Goal: Task Accomplishment & Management: Manage account settings

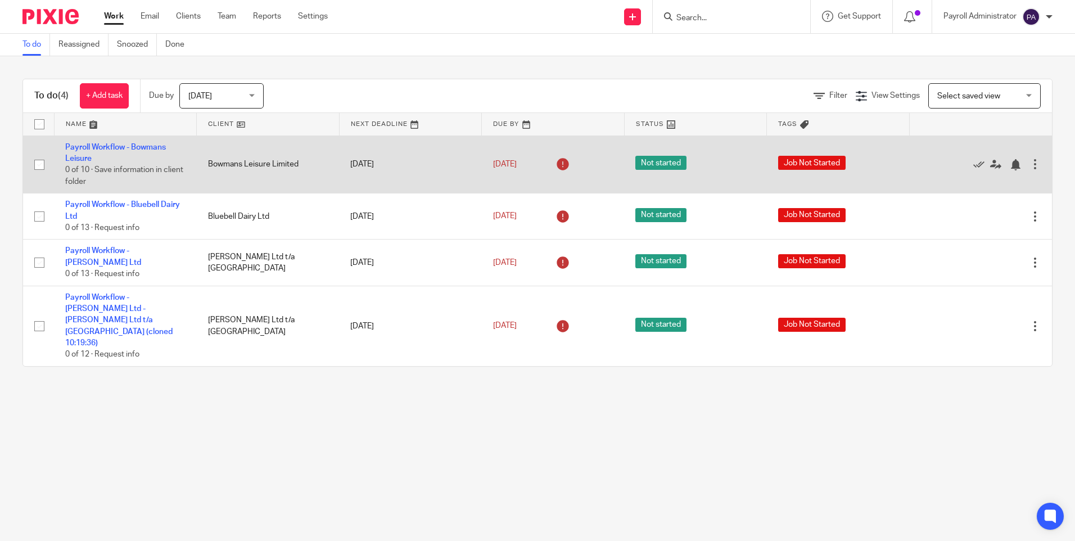
click at [135, 140] on td "Payroll Workflow - Bowmans Leisure 0 of 10 · Save information in client folder" at bounding box center [125, 164] width 143 height 58
click at [128, 148] on link "Payroll Workflow - Bowmans Leisure" at bounding box center [115, 152] width 101 height 19
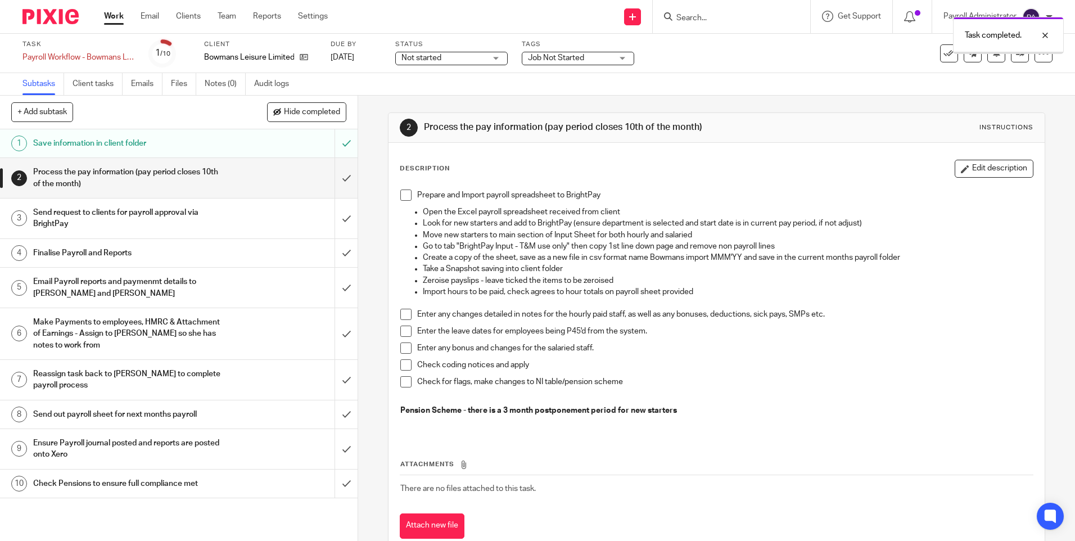
click at [335, 177] on input "submit" at bounding box center [179, 178] width 358 height 40
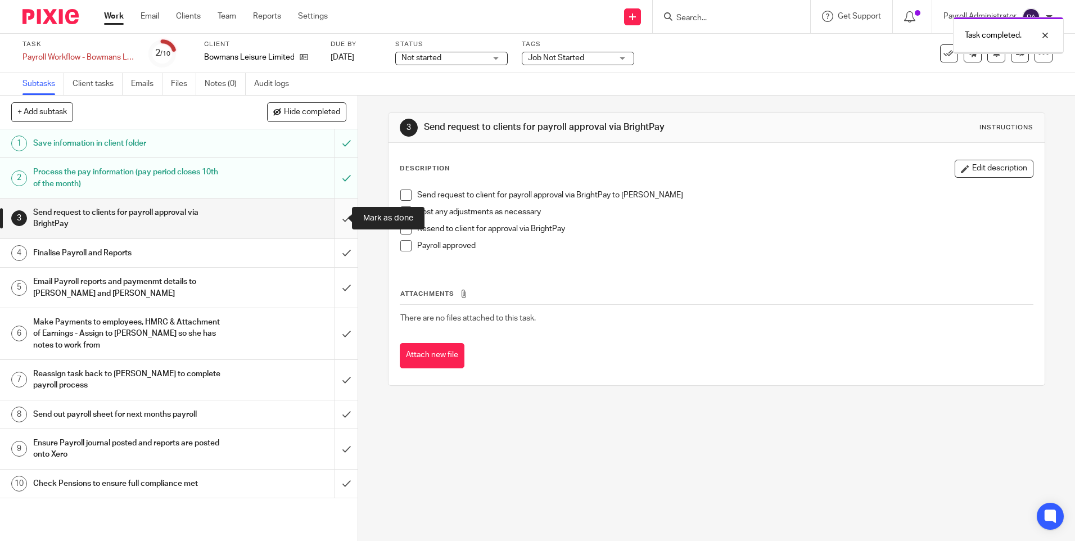
click at [333, 218] on input "submit" at bounding box center [179, 218] width 358 height 40
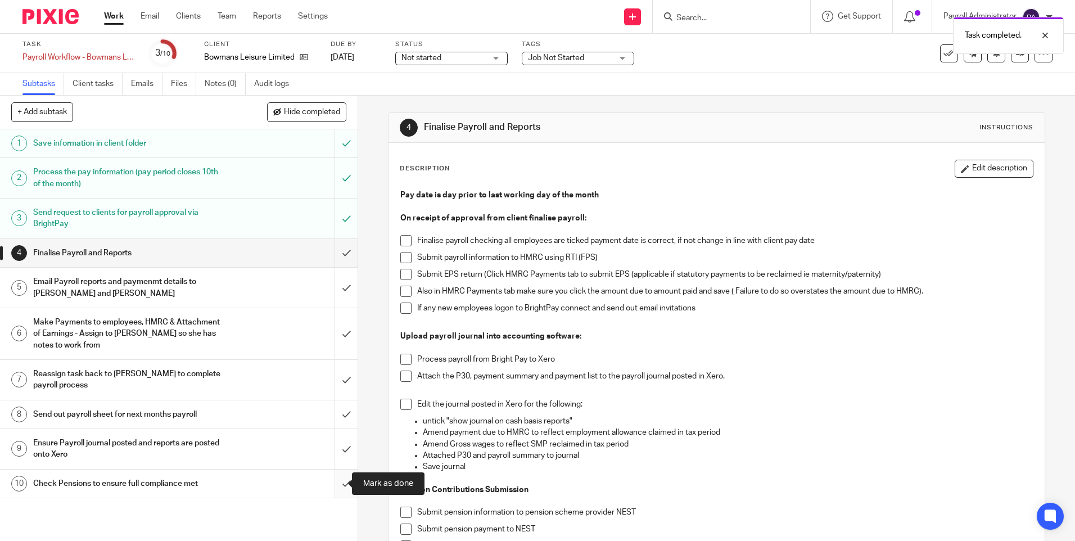
click at [336, 486] on input "submit" at bounding box center [179, 483] width 358 height 28
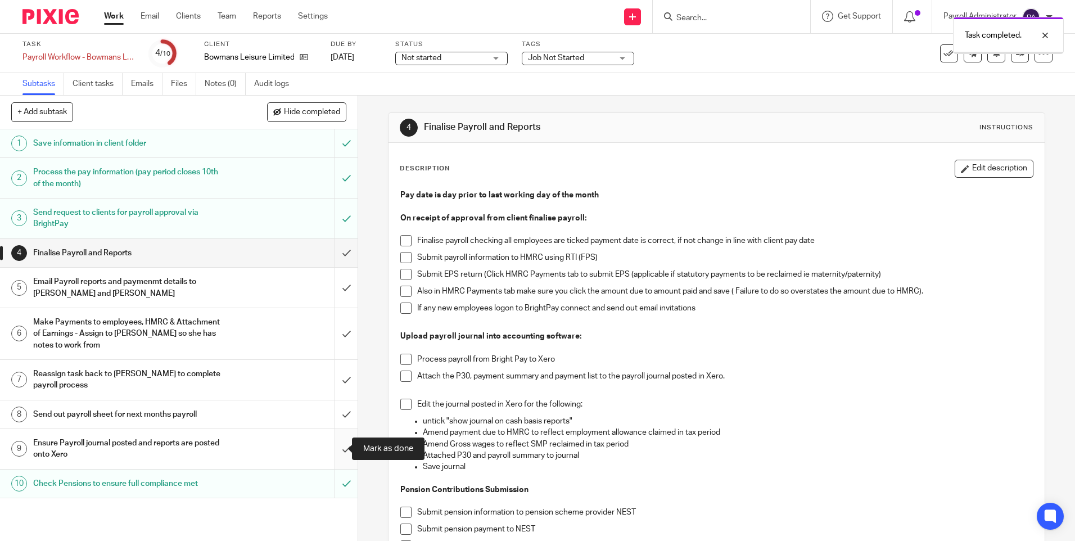
click at [333, 448] on input "submit" at bounding box center [179, 449] width 358 height 40
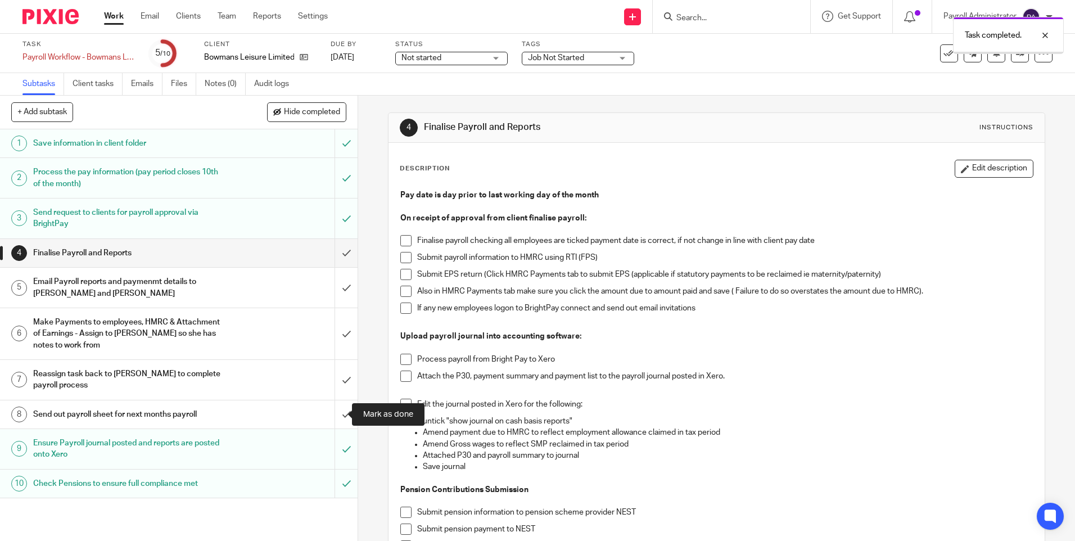
click at [335, 415] on input "submit" at bounding box center [179, 414] width 358 height 28
click at [248, 144] on div "Save information in client folder" at bounding box center [178, 143] width 291 height 17
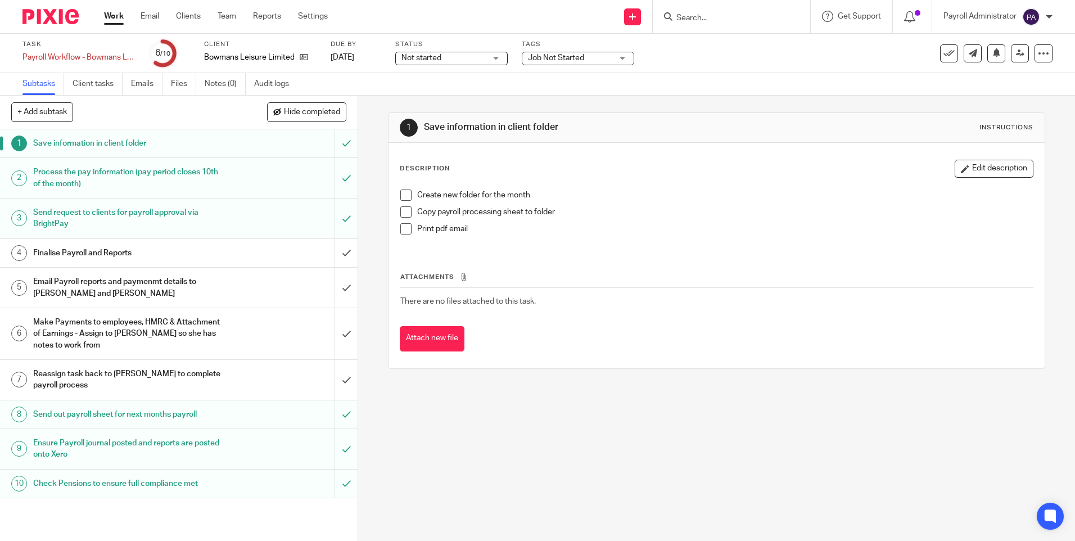
click at [403, 201] on li "Create new folder for the month" at bounding box center [716, 197] width 632 height 17
click at [404, 219] on li "Copy payroll processing sheet to folder" at bounding box center [716, 214] width 632 height 17
click at [402, 193] on span at bounding box center [405, 194] width 11 height 11
click at [402, 214] on span at bounding box center [405, 211] width 11 height 11
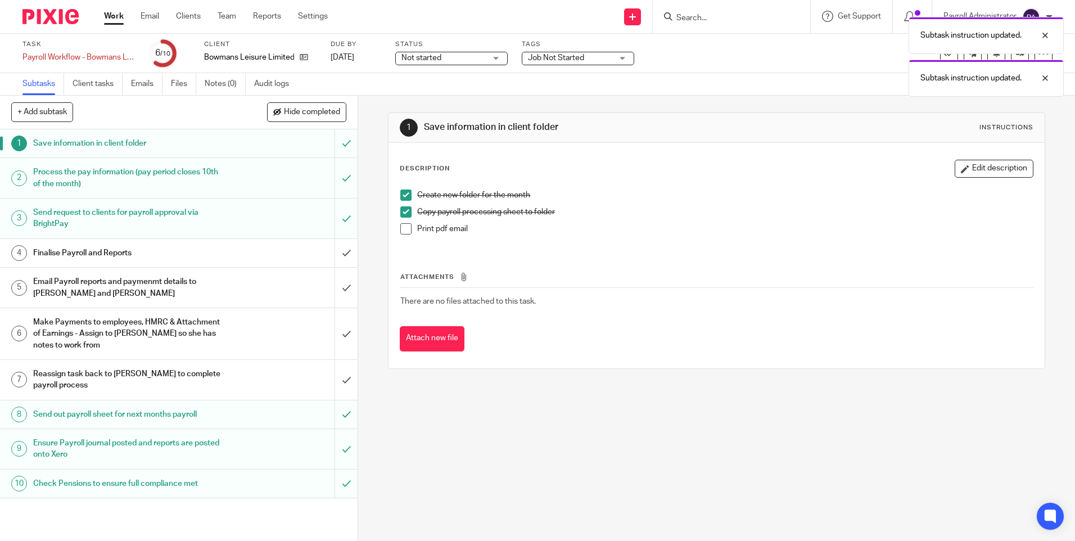
click at [403, 232] on span at bounding box center [405, 228] width 11 height 11
drag, startPoint x: 263, startPoint y: 165, endPoint x: 272, endPoint y: 172, distance: 11.7
click at [263, 167] on div "Process the pay information (pay period closes 10th of the month)" at bounding box center [178, 178] width 291 height 29
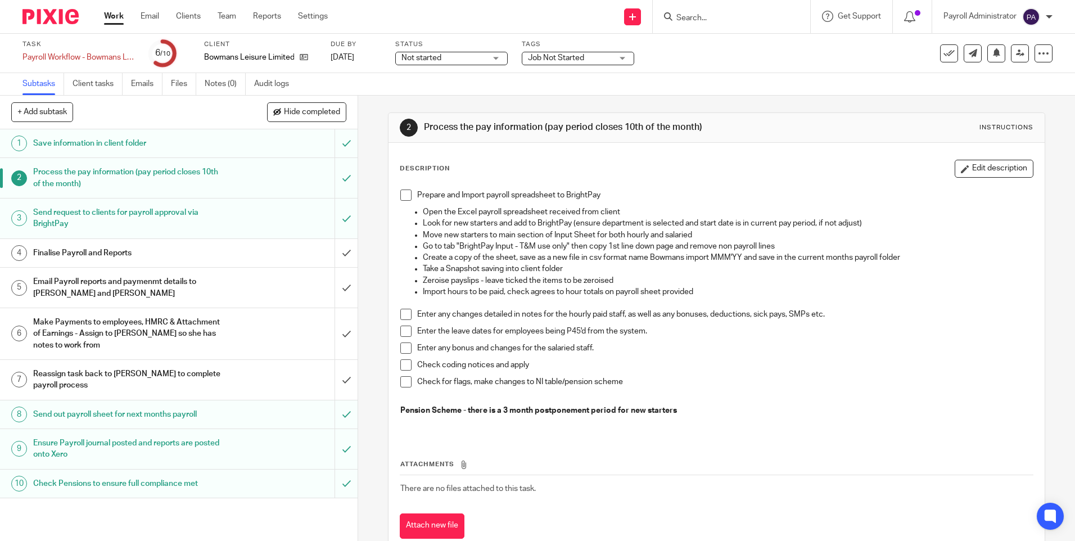
click at [403, 192] on span at bounding box center [405, 194] width 11 height 11
click at [406, 313] on span at bounding box center [405, 314] width 11 height 11
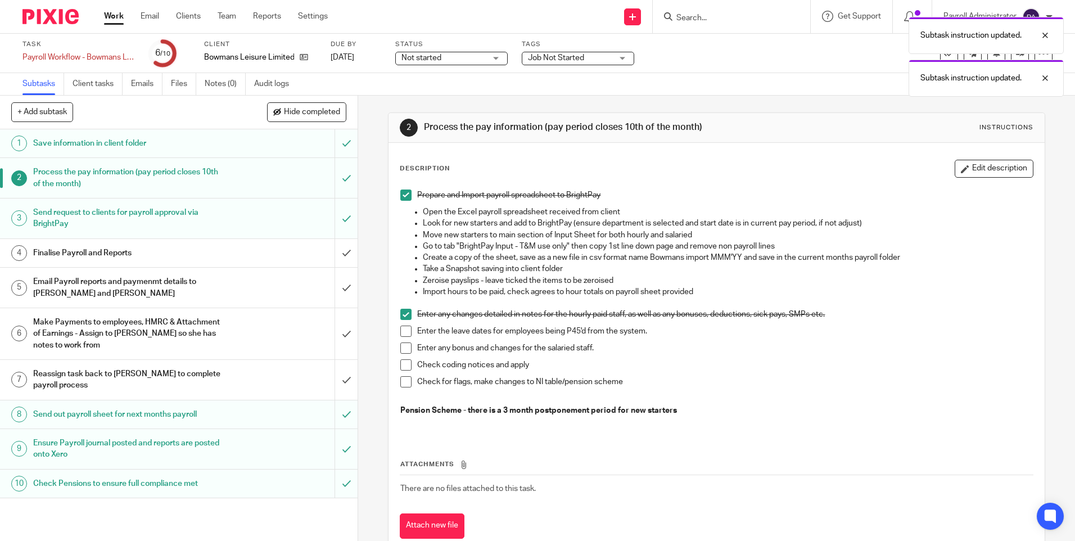
click at [406, 361] on span at bounding box center [405, 364] width 11 height 11
click at [405, 345] on span at bounding box center [405, 347] width 11 height 11
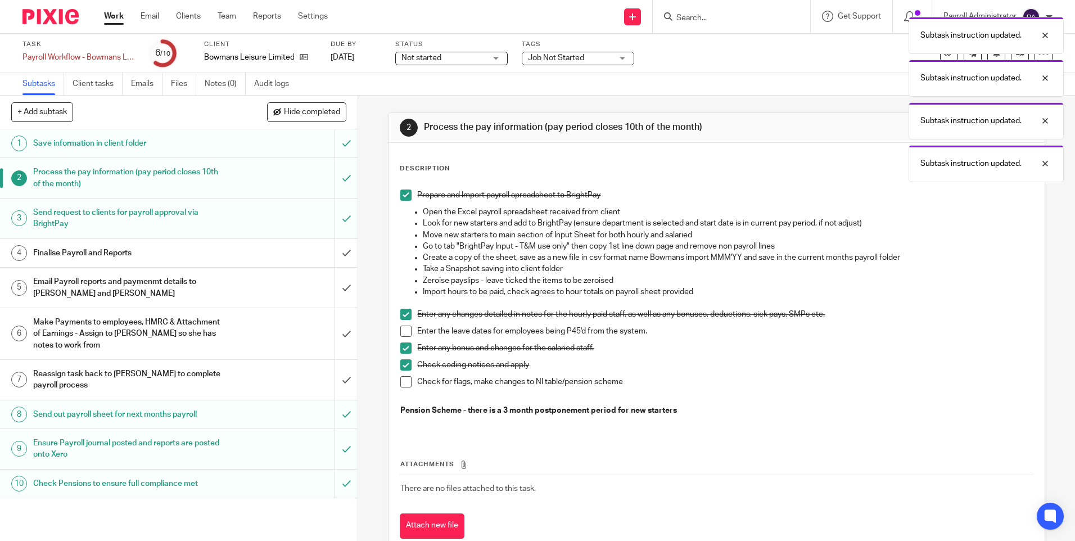
click at [404, 331] on span at bounding box center [405, 331] width 11 height 11
click at [404, 379] on span at bounding box center [405, 381] width 11 height 11
click at [282, 222] on div "Send request to clients for payroll approval via BrightPay" at bounding box center [178, 218] width 291 height 29
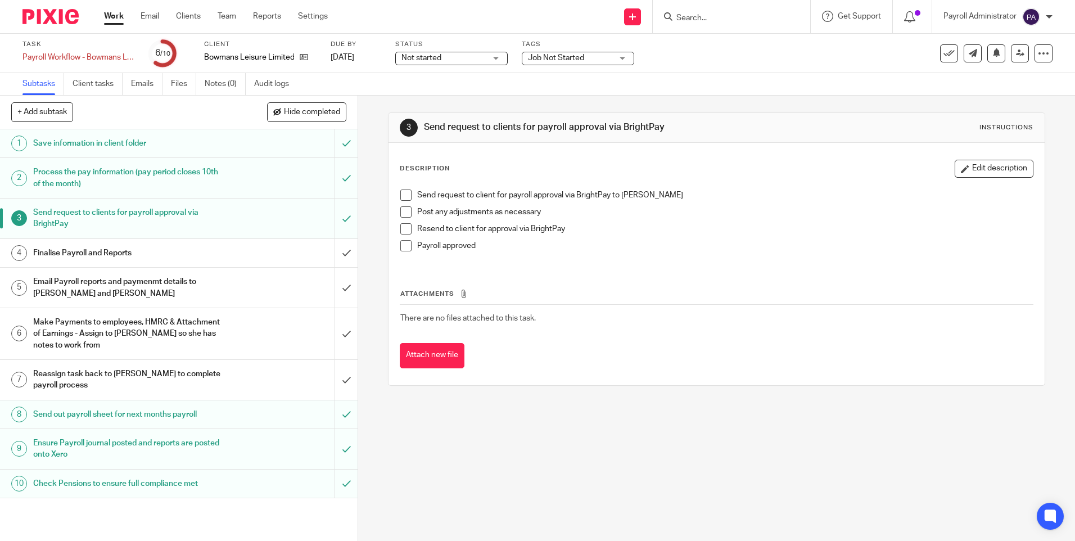
click at [400, 198] on span at bounding box center [405, 194] width 11 height 11
click at [404, 216] on span at bounding box center [405, 211] width 11 height 11
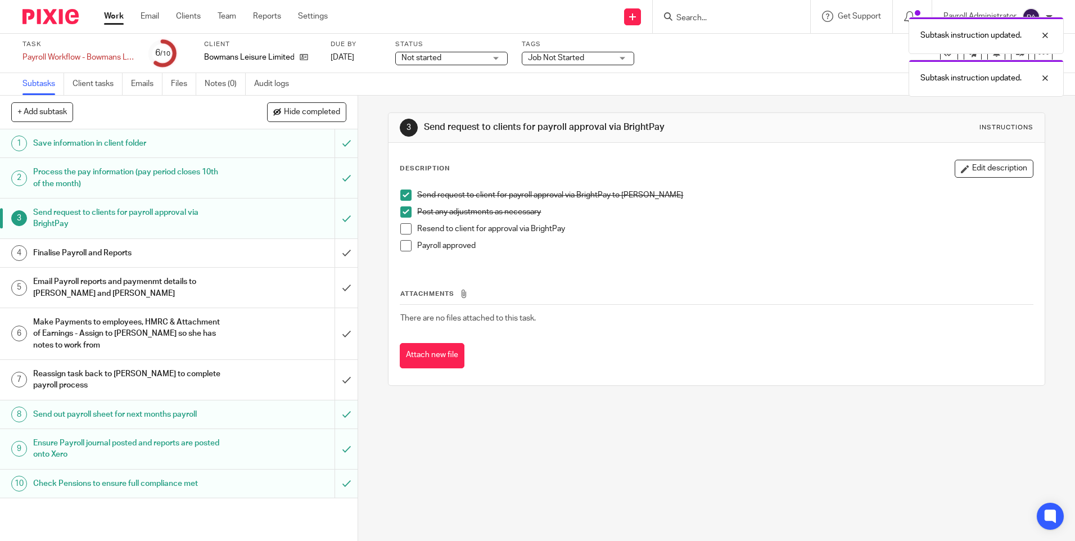
click at [404, 231] on span at bounding box center [405, 228] width 11 height 11
click at [404, 244] on span at bounding box center [405, 245] width 11 height 11
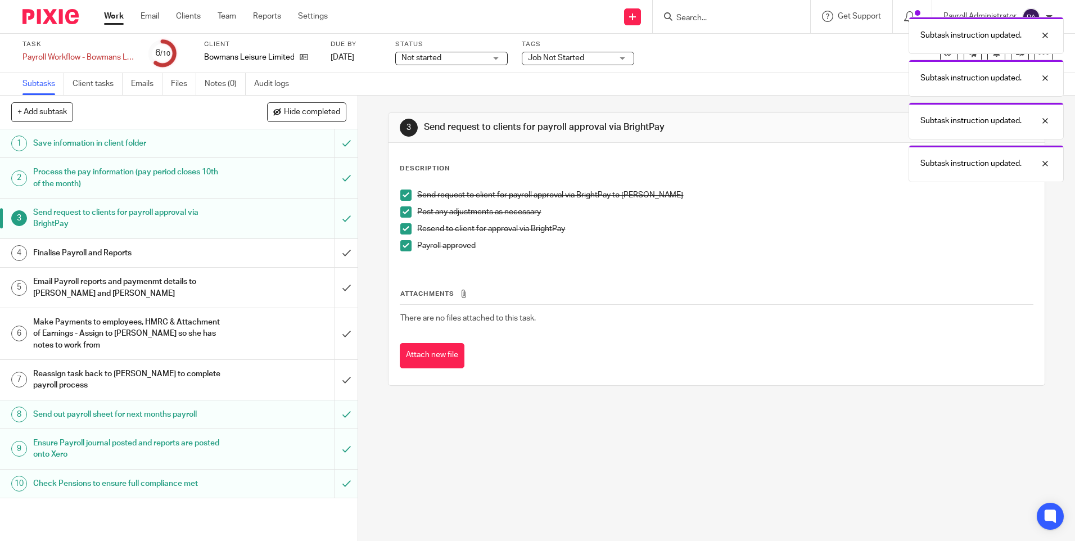
click at [230, 261] on div "Finalise Payroll and Reports" at bounding box center [178, 253] width 291 height 17
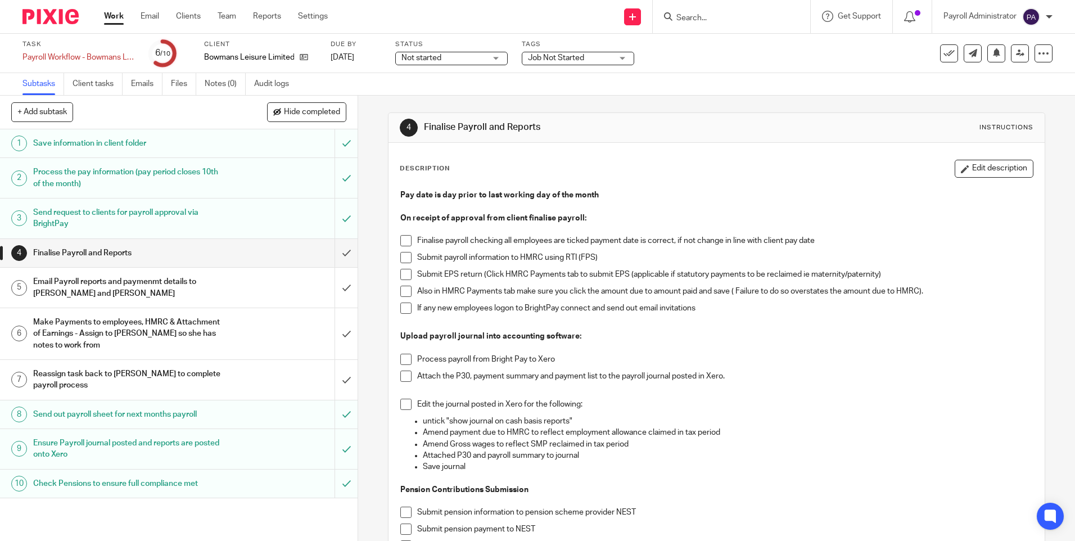
click at [401, 242] on span at bounding box center [405, 240] width 11 height 11
click at [402, 265] on li "Submit payroll information to HMRC using RTI (FPS)" at bounding box center [716, 260] width 632 height 17
click at [418, 263] on p "Submit payroll information to HMRC using RTI (FPS)" at bounding box center [724, 257] width 615 height 11
click at [404, 258] on span at bounding box center [405, 257] width 11 height 11
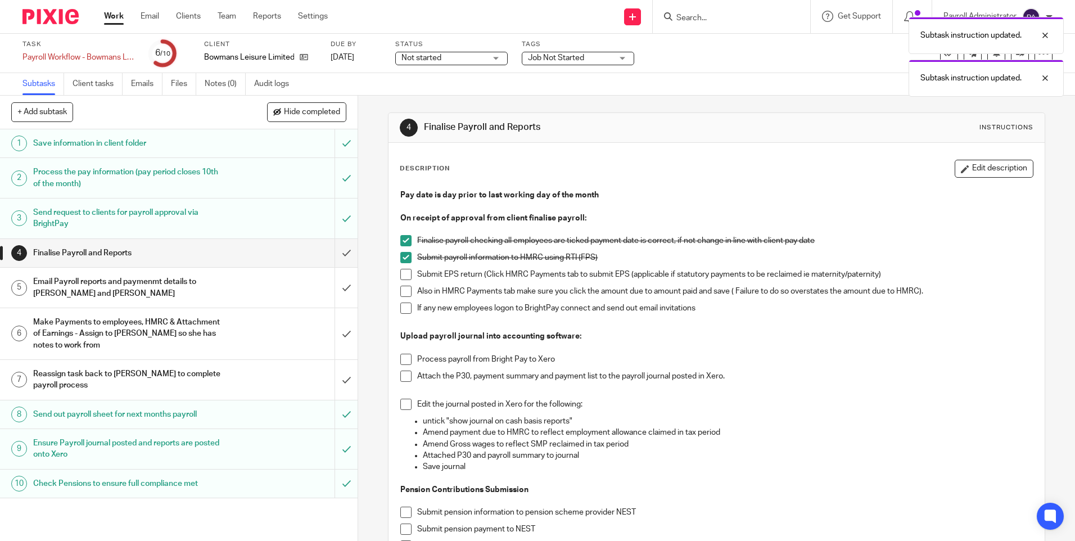
click at [396, 275] on div "Pay date is day prior to last working day of the month On receipt of approval f…" at bounding box center [716, 381] width 643 height 394
click at [400, 275] on span at bounding box center [405, 274] width 11 height 11
click at [404, 308] on span at bounding box center [405, 307] width 11 height 11
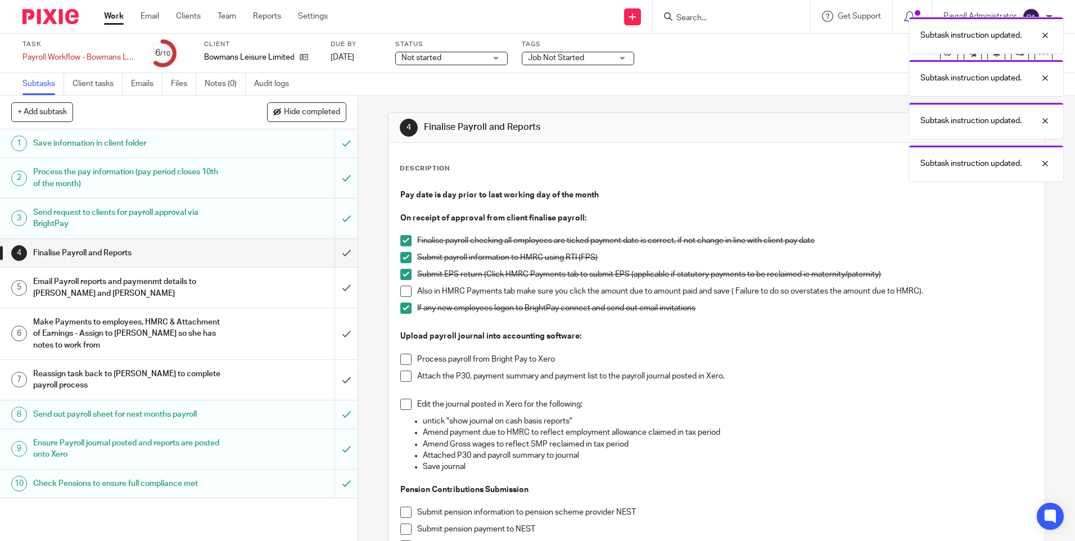
click at [400, 293] on span at bounding box center [405, 291] width 11 height 11
click at [401, 358] on span at bounding box center [405, 359] width 11 height 11
drag, startPoint x: 405, startPoint y: 374, endPoint x: 404, endPoint y: 403, distance: 29.3
click at [405, 375] on span at bounding box center [405, 375] width 11 height 11
click at [403, 404] on span at bounding box center [405, 404] width 11 height 11
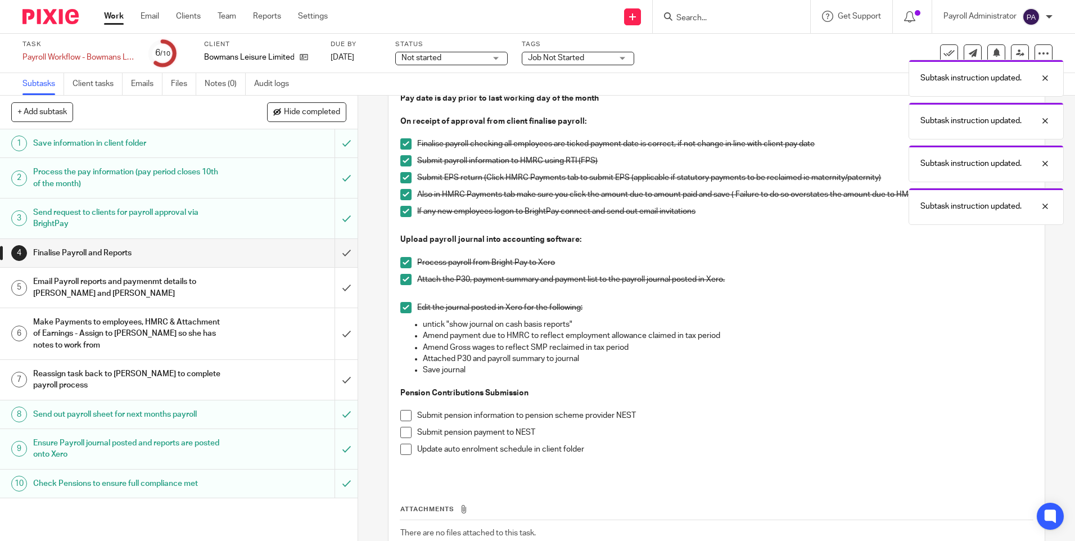
scroll to position [169, 0]
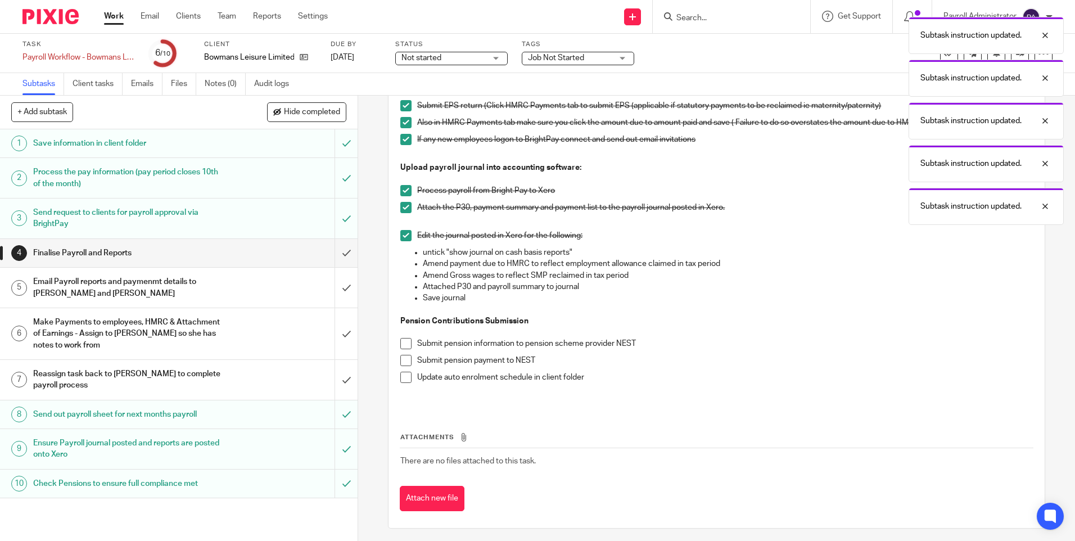
click at [403, 343] on span at bounding box center [405, 343] width 11 height 11
click at [401, 362] on span at bounding box center [405, 360] width 11 height 11
click at [401, 375] on span at bounding box center [405, 377] width 11 height 11
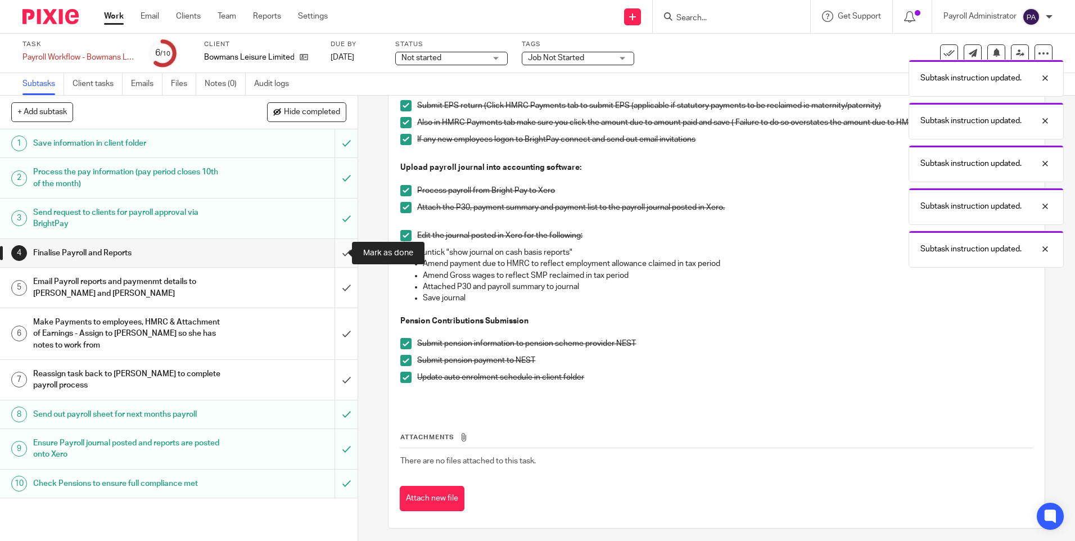
click at [338, 255] on input "submit" at bounding box center [179, 253] width 358 height 28
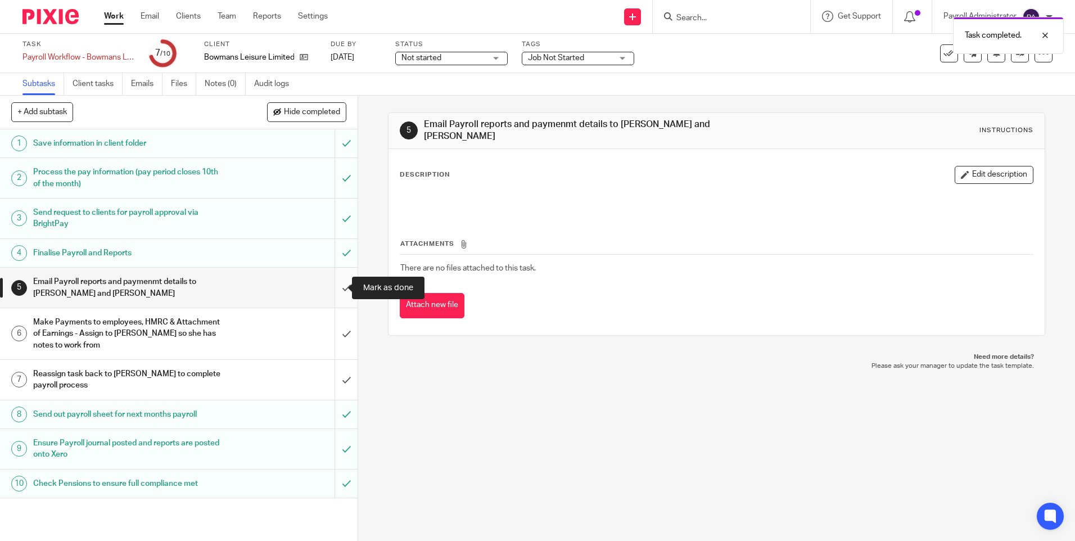
click at [336, 287] on input "submit" at bounding box center [179, 288] width 358 height 40
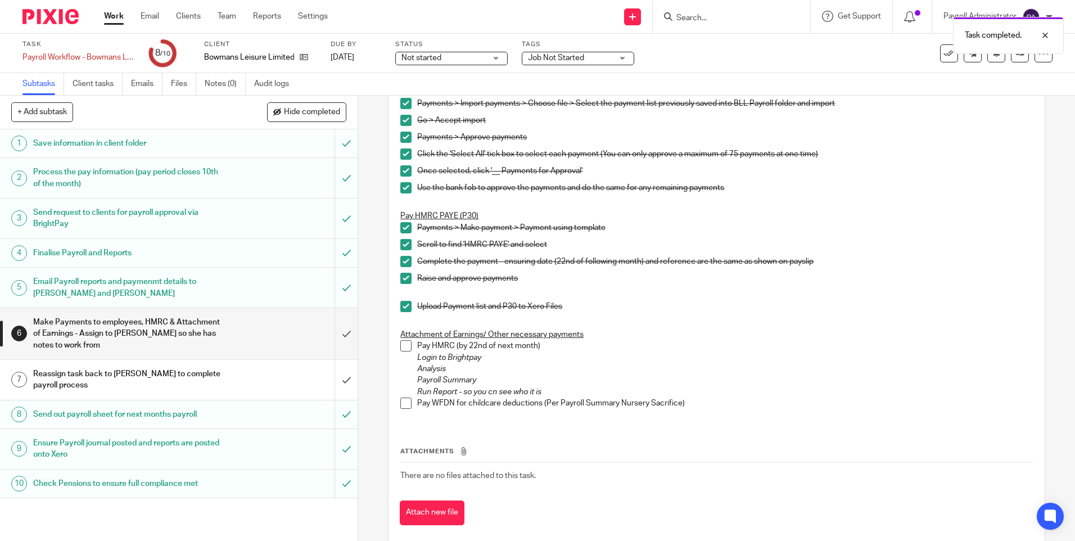
scroll to position [161, 0]
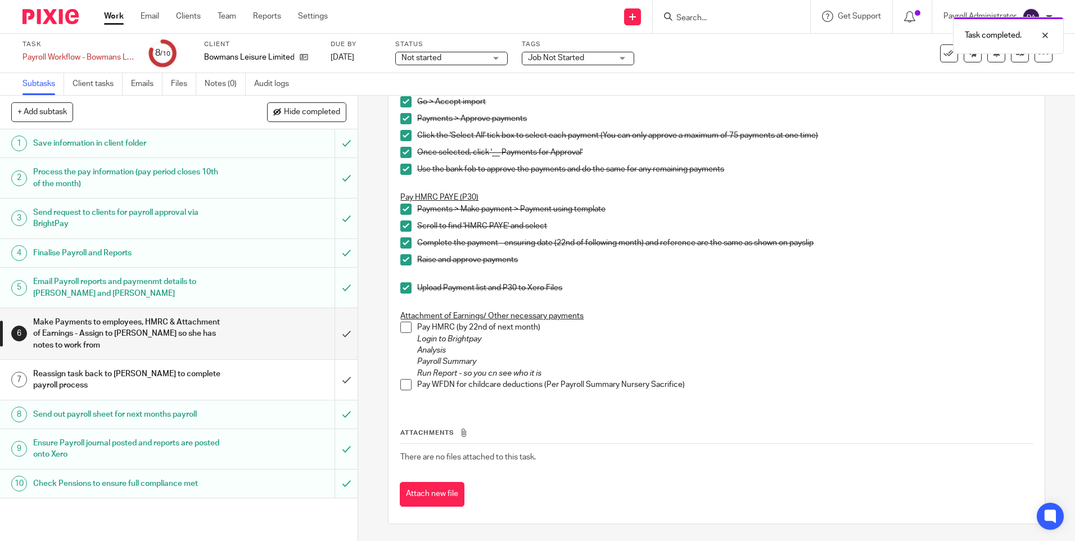
click at [205, 420] on h1 "Send out payroll sheet for next months payroll" at bounding box center [129, 414] width 193 height 17
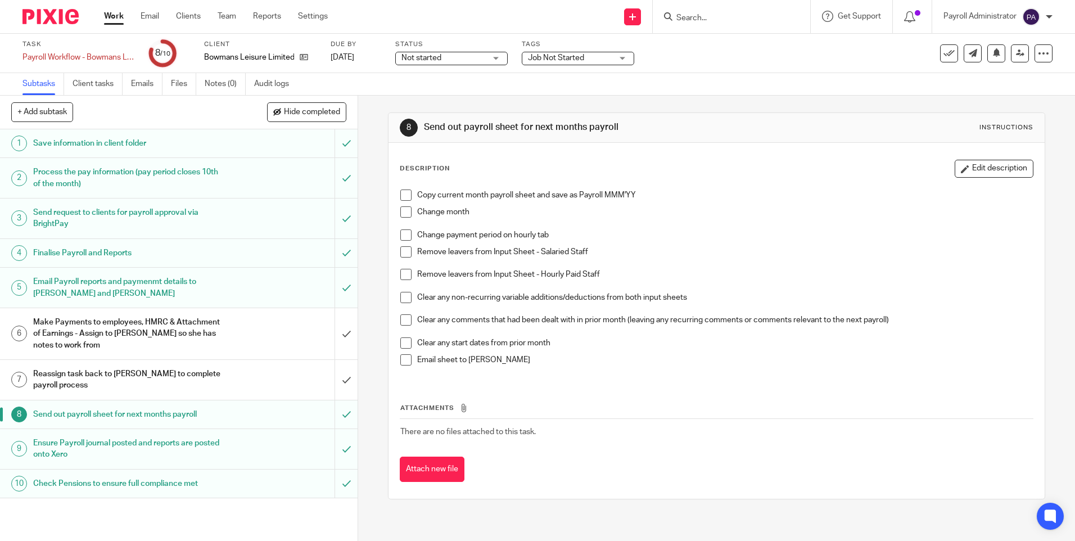
drag, startPoint x: 399, startPoint y: 193, endPoint x: 404, endPoint y: 204, distance: 11.6
click at [400, 194] on span at bounding box center [405, 194] width 11 height 11
click at [405, 212] on span at bounding box center [405, 211] width 11 height 11
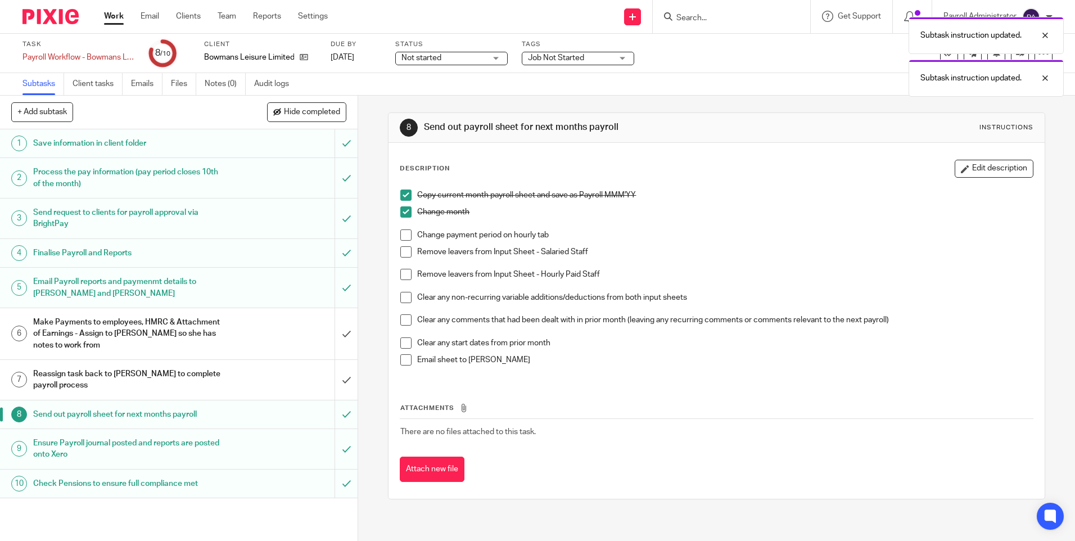
click at [402, 237] on span at bounding box center [405, 234] width 11 height 11
drag, startPoint x: 402, startPoint y: 249, endPoint x: 404, endPoint y: 259, distance: 9.7
click at [402, 251] on span at bounding box center [405, 251] width 11 height 11
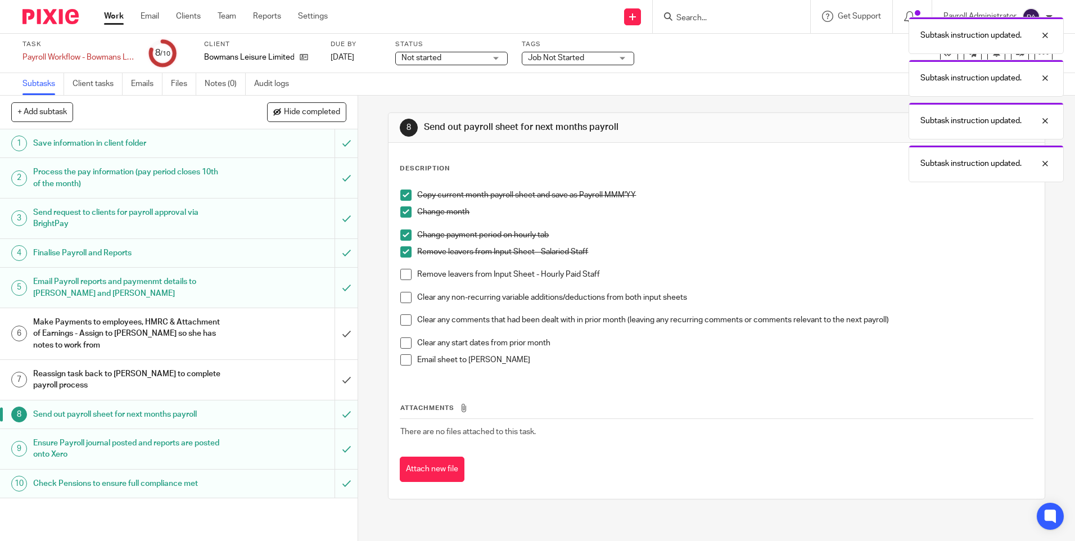
click at [404, 278] on span at bounding box center [405, 274] width 11 height 11
click at [403, 300] on span at bounding box center [405, 297] width 11 height 11
click at [404, 317] on span at bounding box center [405, 319] width 11 height 11
drag, startPoint x: 408, startPoint y: 343, endPoint x: 407, endPoint y: 352, distance: 9.0
click at [407, 343] on span at bounding box center [405, 342] width 11 height 11
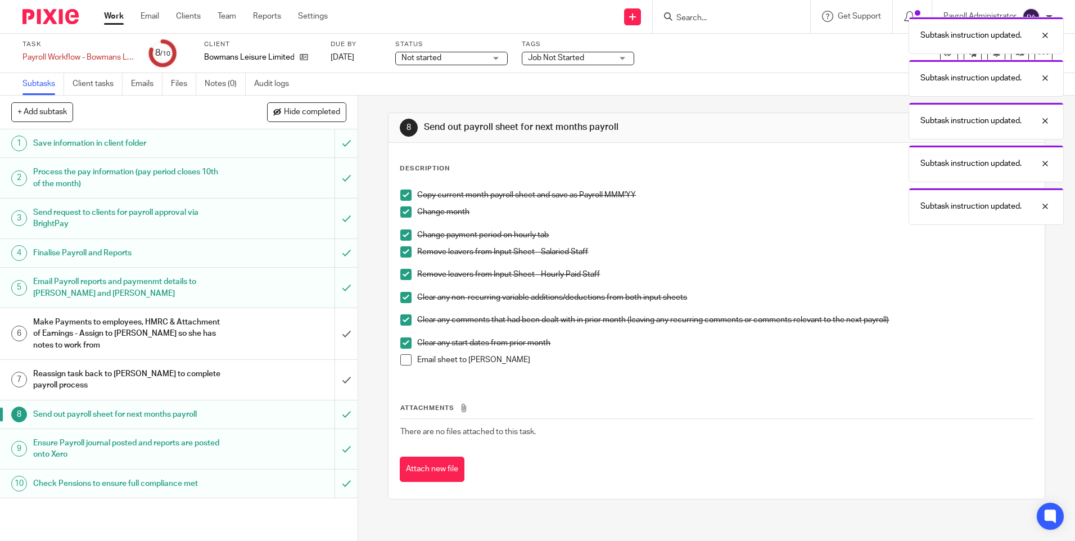
click at [405, 361] on span at bounding box center [405, 359] width 11 height 11
click at [225, 457] on div "Ensure Payroll journal posted and reports are posted onto Xero" at bounding box center [178, 449] width 291 height 29
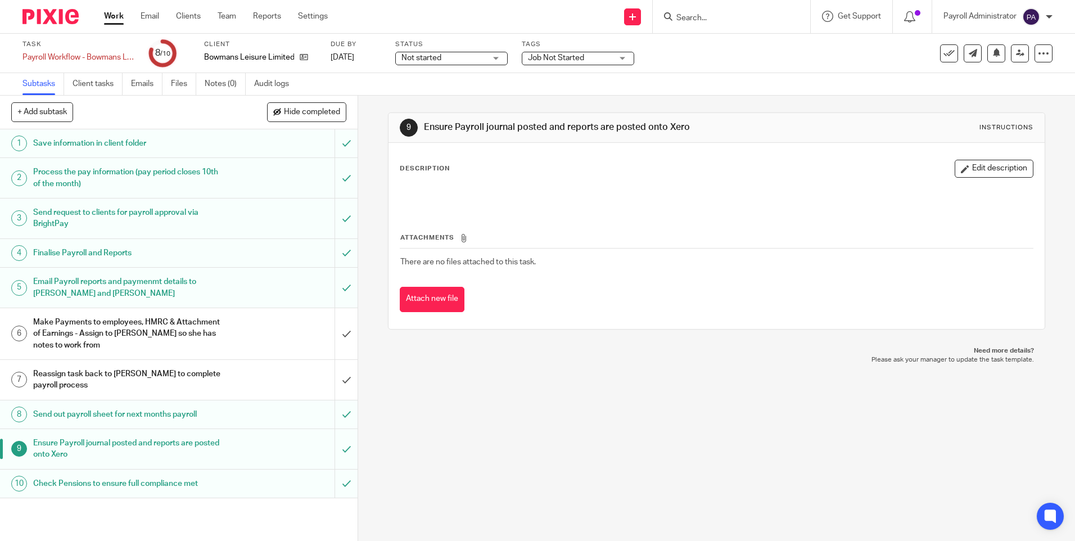
click at [265, 477] on div "Check Pensions to ensure full compliance met" at bounding box center [178, 483] width 291 height 17
click at [620, 55] on div "Job Not Started" at bounding box center [578, 58] width 112 height 13
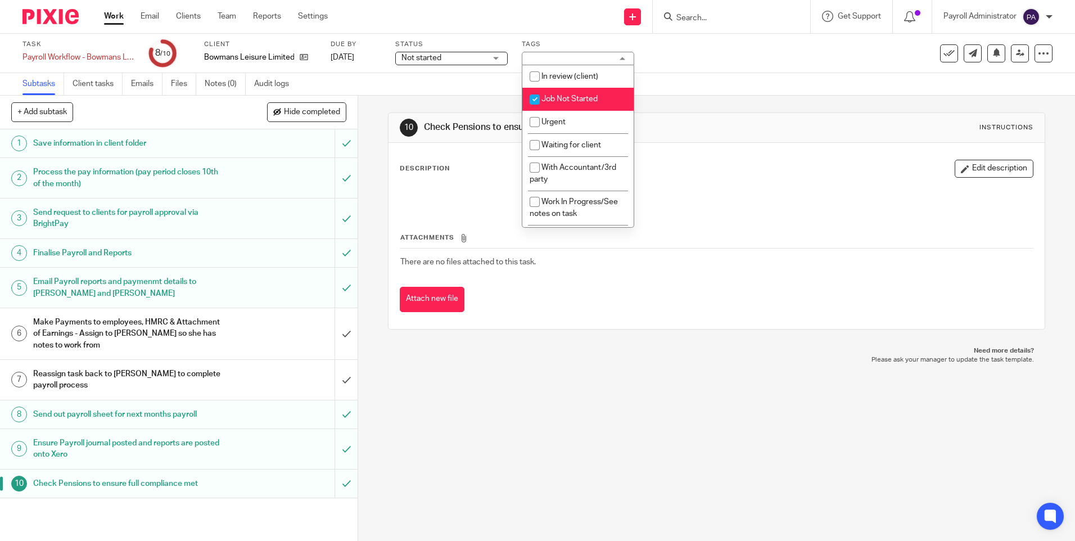
click span "Job Not Started"
checkbox input "false"
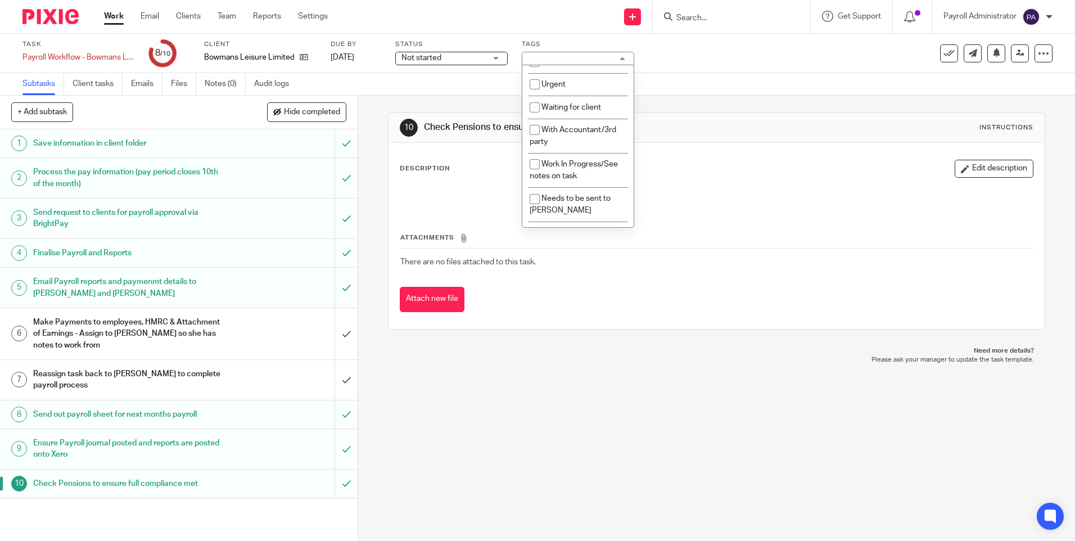
scroll to position [24, 0]
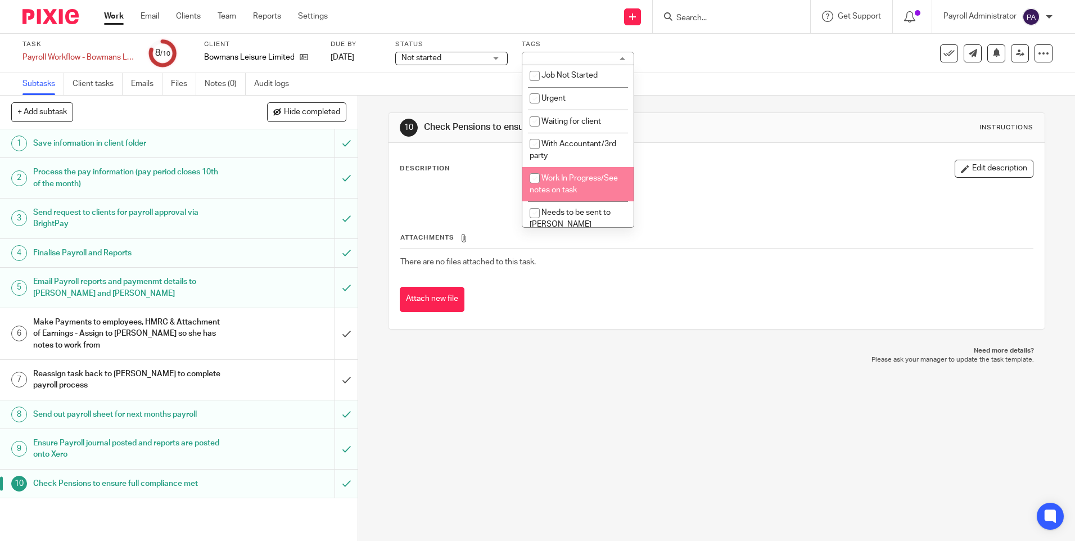
click span "Work In Progress/See notes on task"
checkbox input "true"
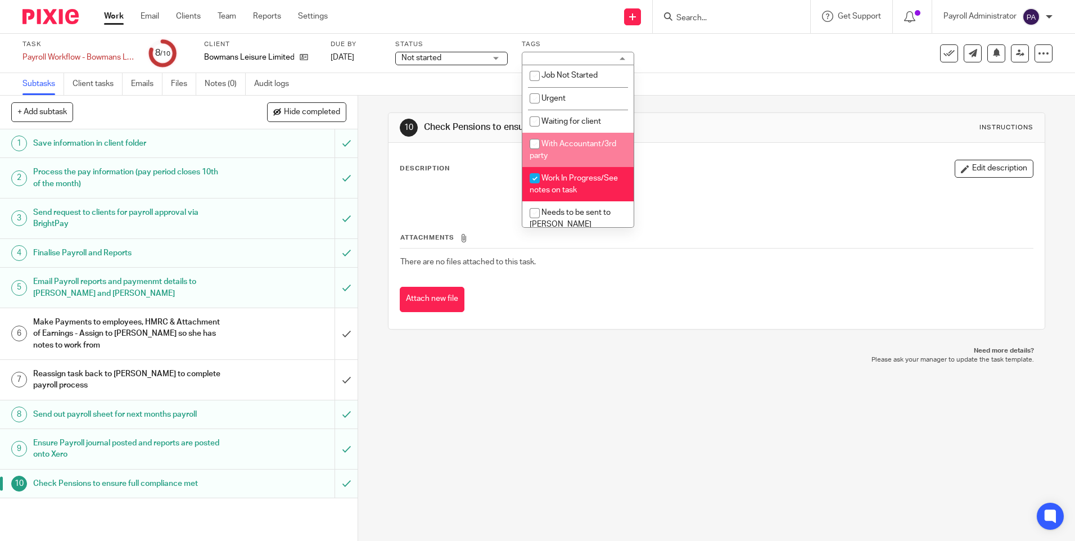
click div "Not started Not started"
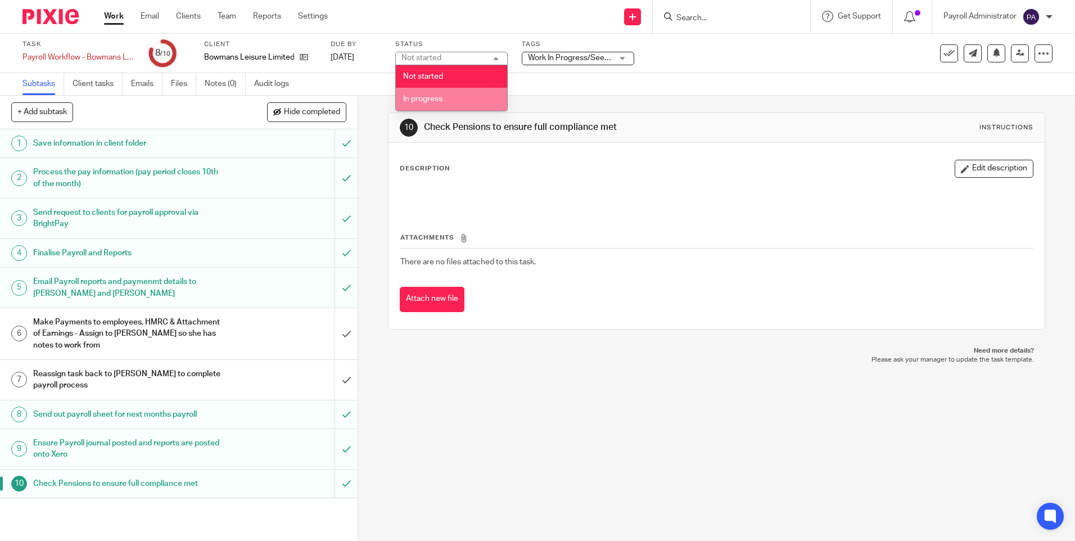
click li "In progress"
click div "See template in use Advanced task editor Copy task Change schedule Delete"
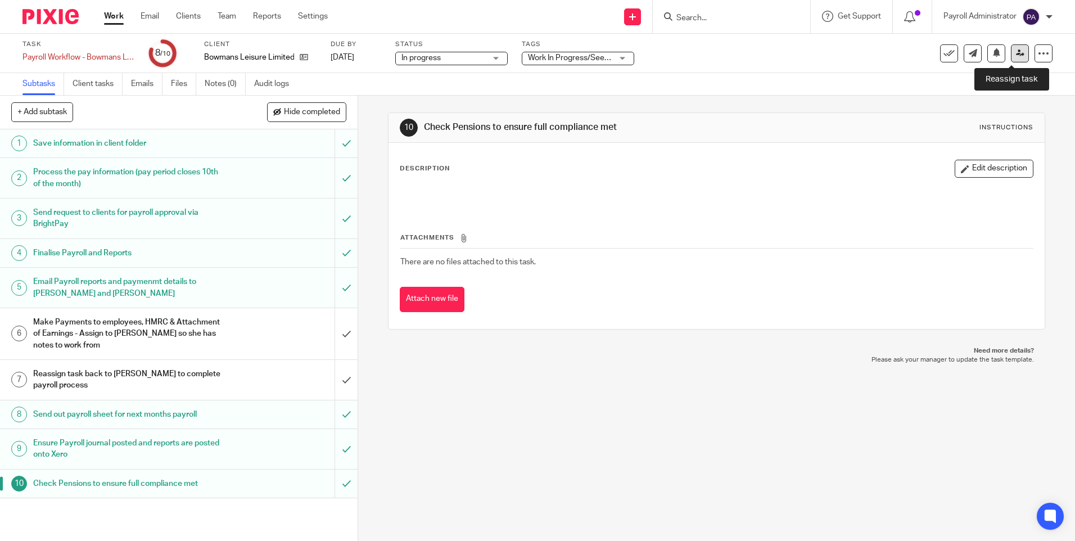
click icon
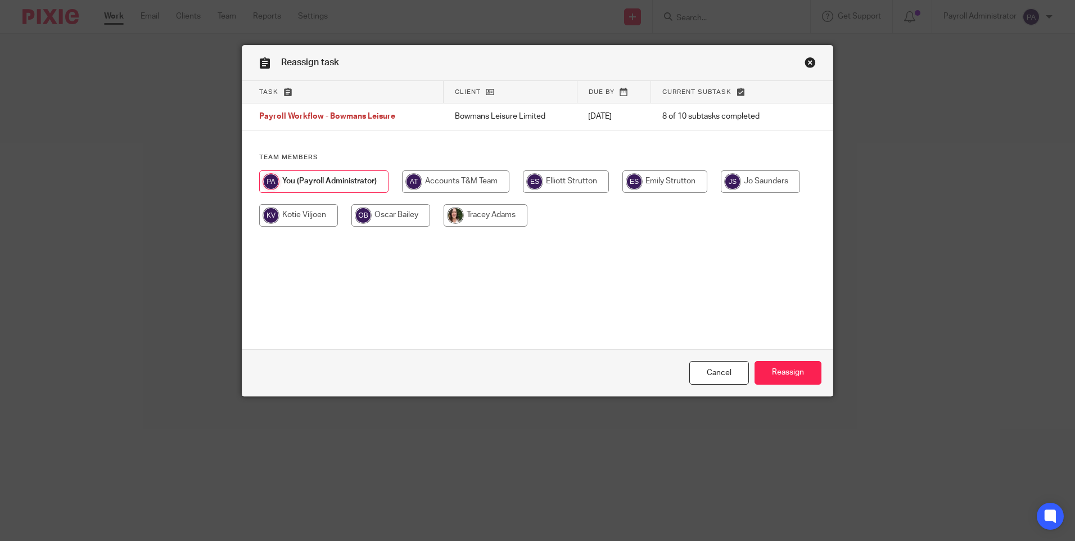
click at [486, 217] on input "radio" at bounding box center [486, 215] width 84 height 22
radio input "true"
click at [768, 372] on input "Reassign" at bounding box center [787, 373] width 67 height 24
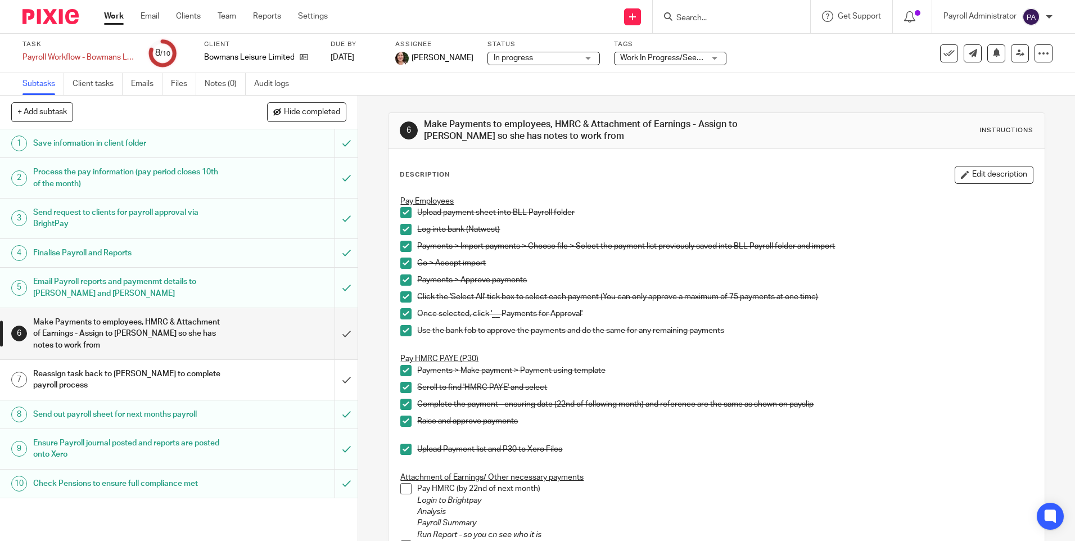
click at [120, 18] on link "Work" at bounding box center [114, 16] width 20 height 11
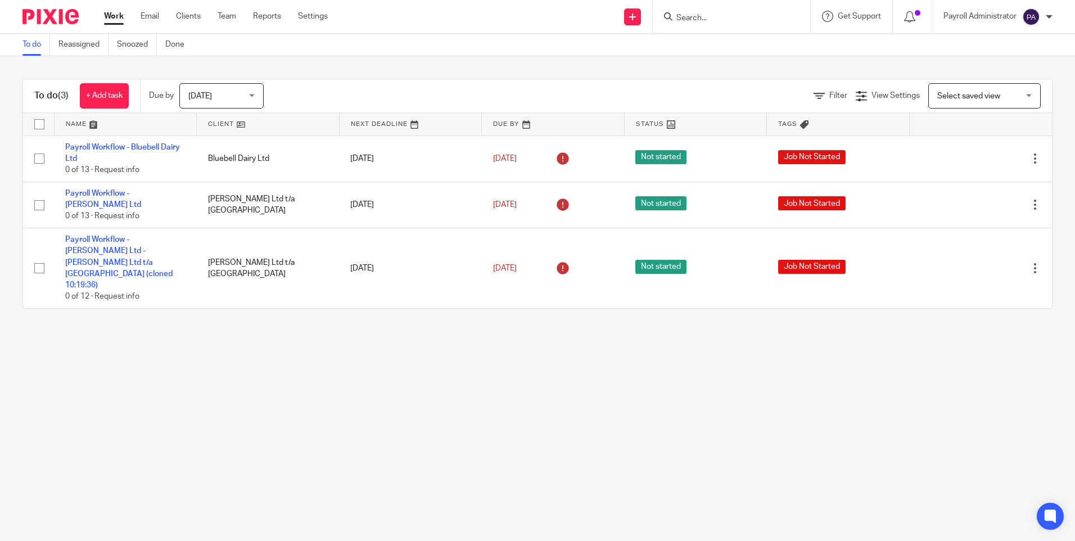
click at [257, 94] on div "Today Today" at bounding box center [221, 95] width 84 height 25
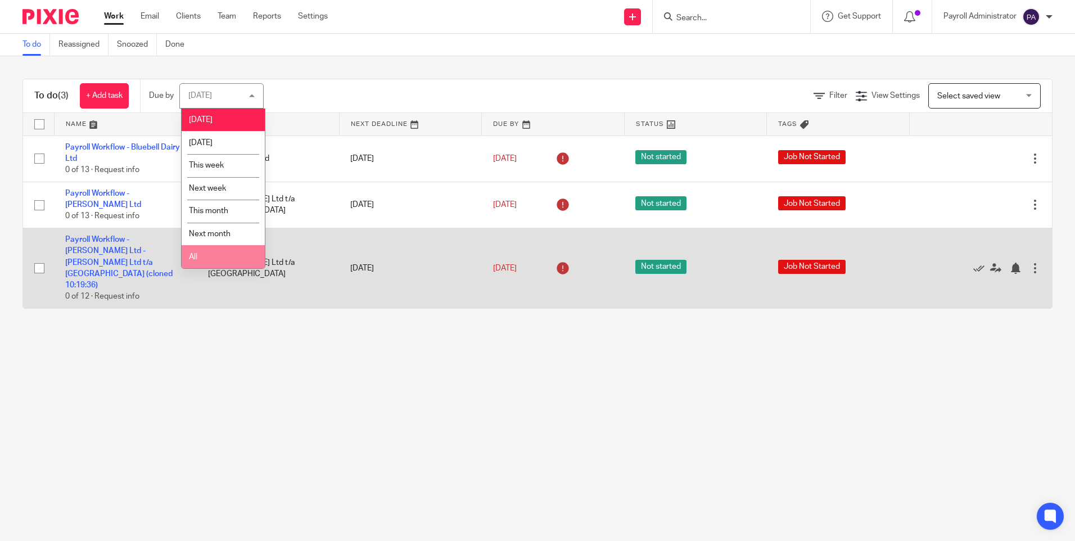
drag, startPoint x: 222, startPoint y: 261, endPoint x: 236, endPoint y: 265, distance: 14.6
click at [222, 261] on li "All" at bounding box center [223, 256] width 83 height 23
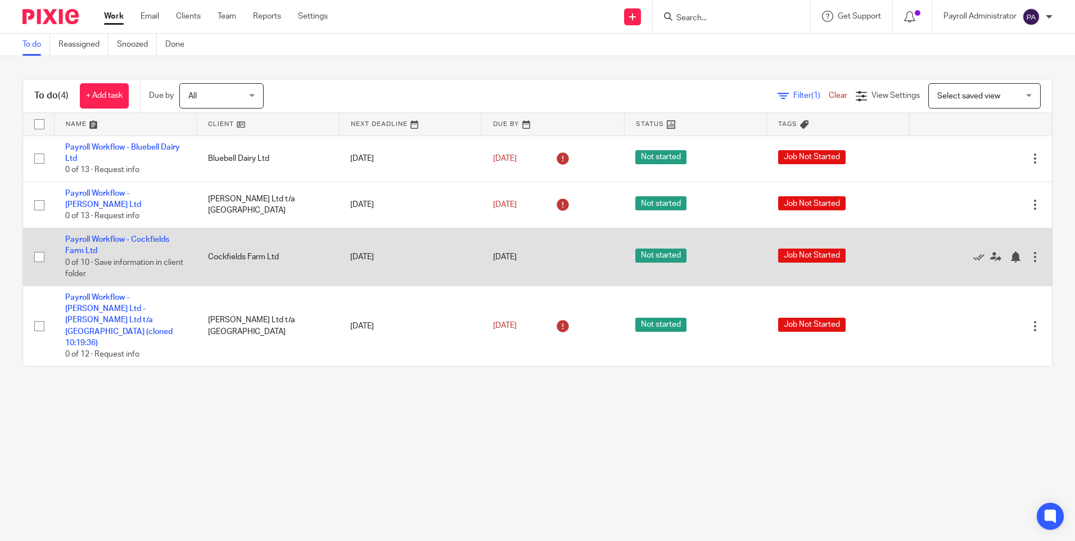
click at [88, 238] on td "Payroll Workflow - Cockfields Farm Ltd 0 of 10 · Save information in client fol…" at bounding box center [125, 257] width 143 height 58
click at [88, 236] on link "Payroll Workflow - Cockfields Farm Ltd" at bounding box center [117, 245] width 104 height 19
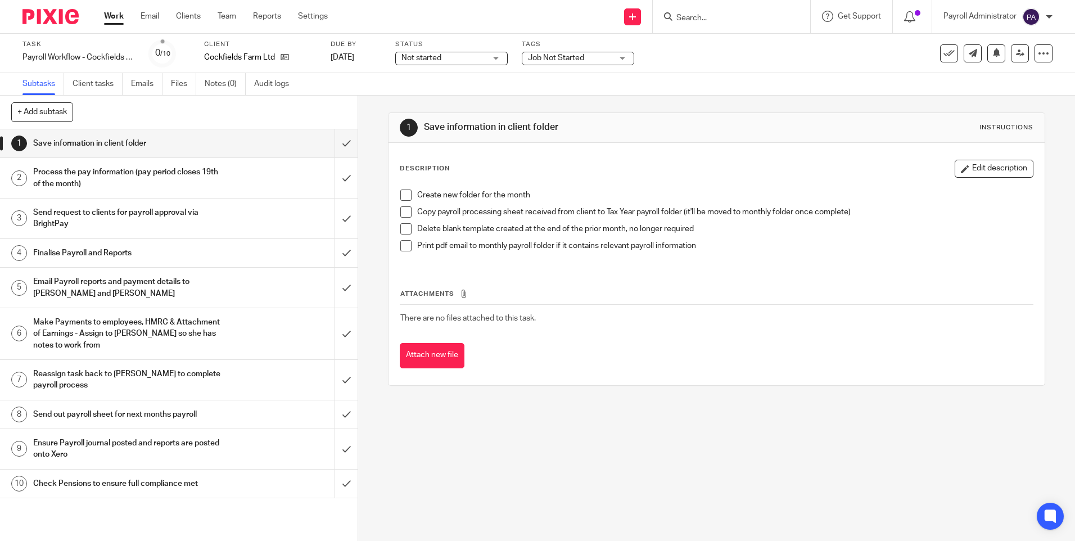
click at [611, 64] on span "Job Not Started" at bounding box center [570, 58] width 84 height 12
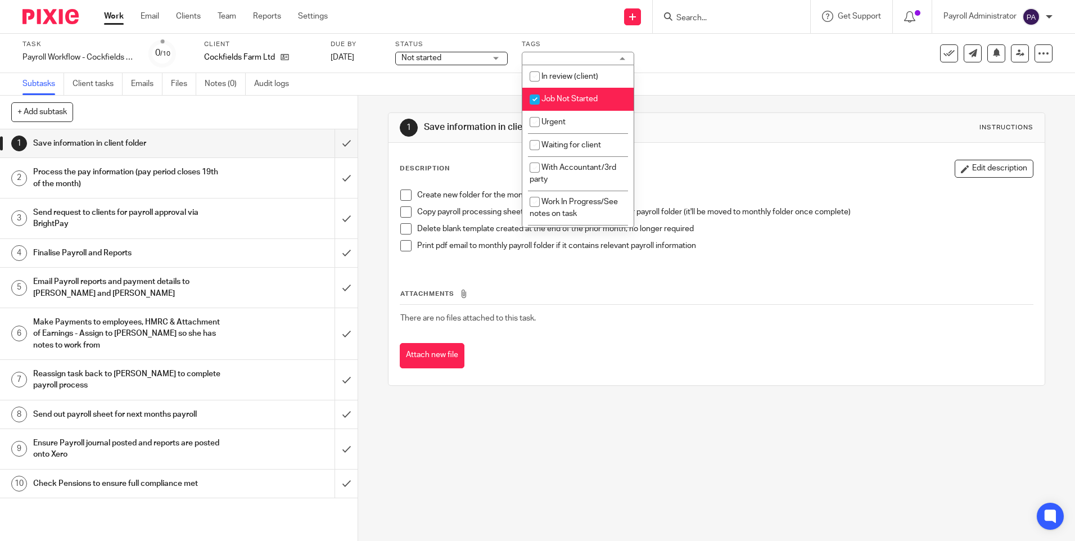
click at [585, 94] on li "Job Not Started" at bounding box center [577, 99] width 111 height 23
checkbox input "false"
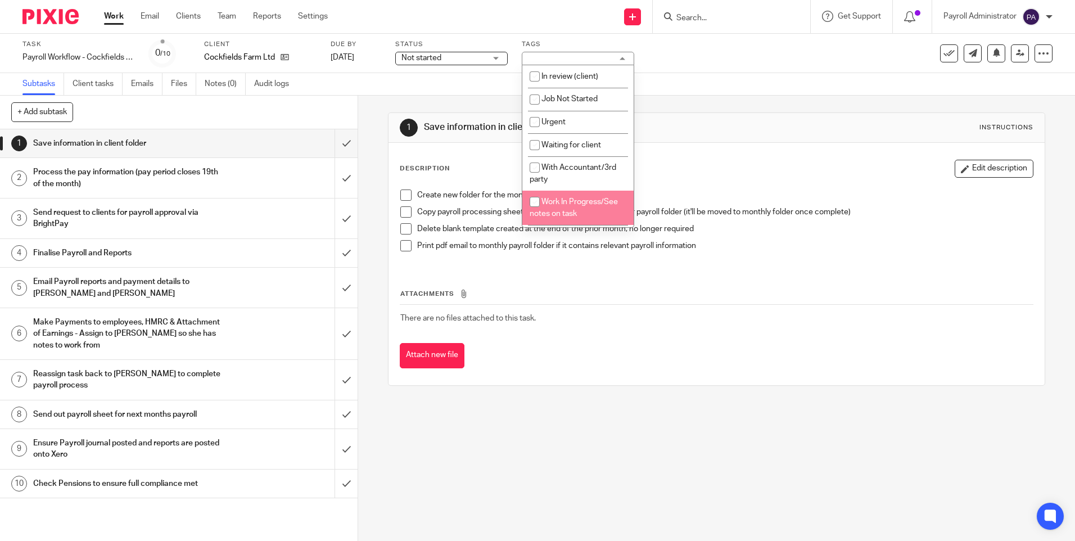
click at [591, 206] on li "Work In Progress/See notes on task" at bounding box center [577, 208] width 111 height 34
checkbox input "true"
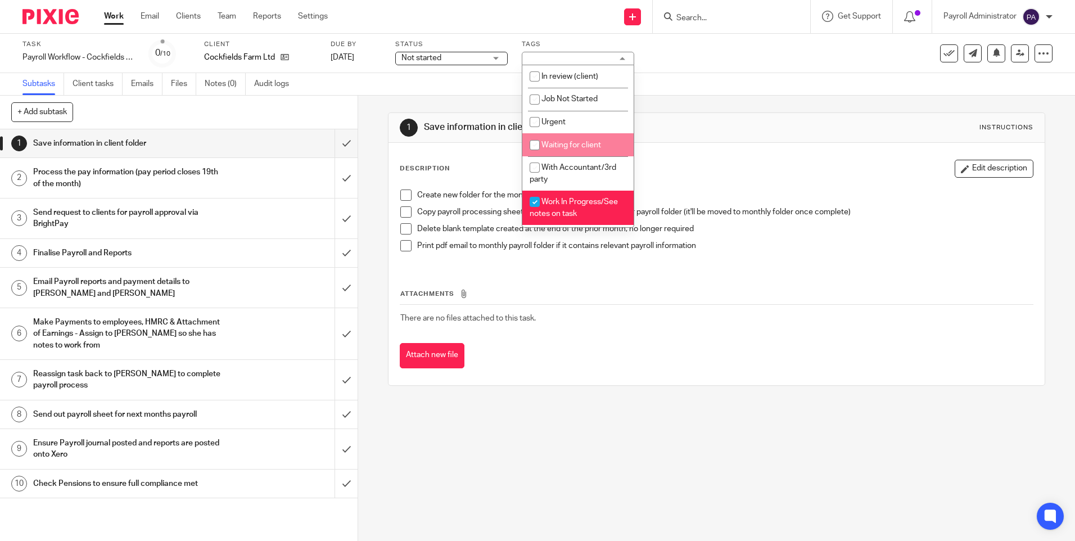
click at [484, 75] on div "Subtasks Client tasks Emails Files Notes (0) Audit logs" at bounding box center [537, 84] width 1075 height 22
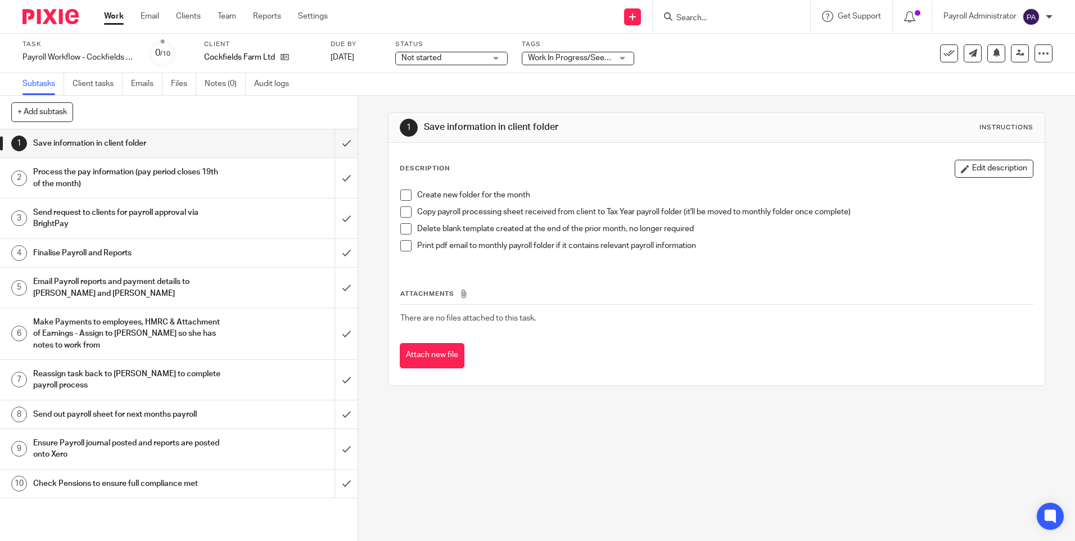
click at [491, 53] on div "Not started Not started" at bounding box center [451, 58] width 112 height 13
click at [440, 99] on span "In progress" at bounding box center [422, 99] width 39 height 8
click at [396, 196] on div "Create new folder for the month Copy payroll processing sheet received from cli…" at bounding box center [716, 225] width 643 height 82
click at [400, 195] on span at bounding box center [405, 194] width 11 height 11
drag, startPoint x: 402, startPoint y: 209, endPoint x: 404, endPoint y: 219, distance: 9.8
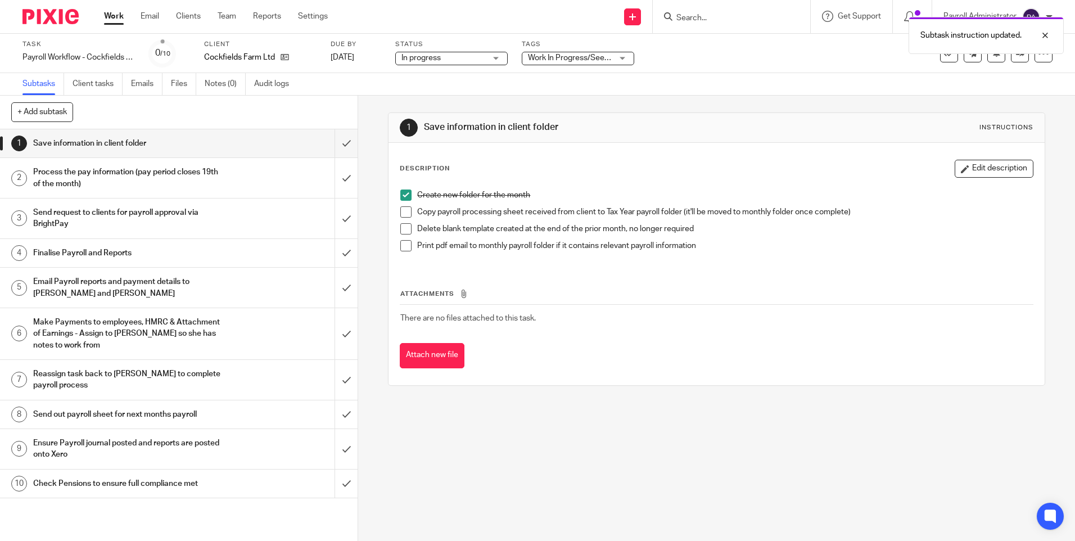
click at [402, 210] on span at bounding box center [405, 211] width 11 height 11
click at [404, 228] on span at bounding box center [405, 228] width 11 height 11
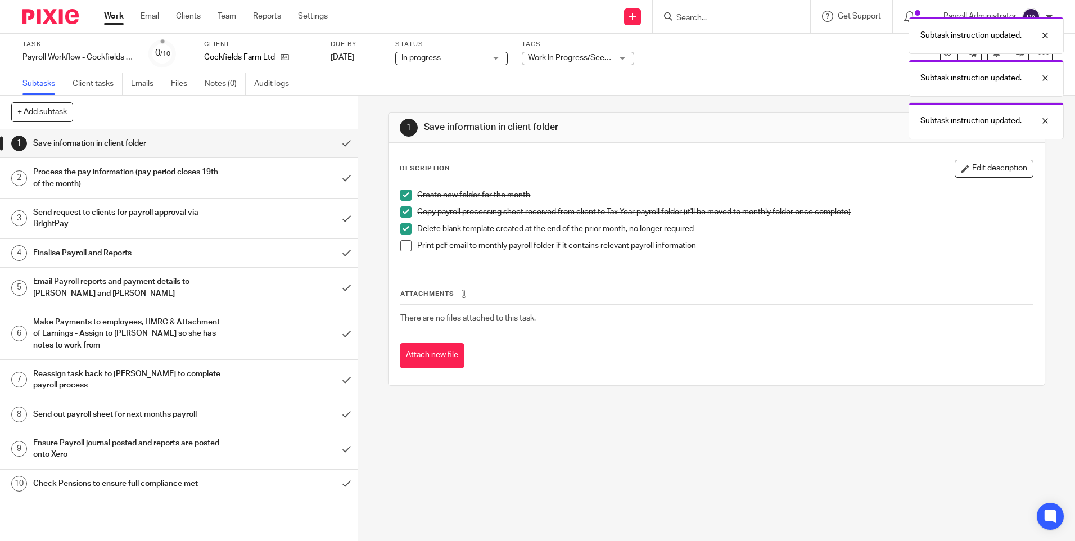
click at [404, 244] on span at bounding box center [405, 245] width 11 height 11
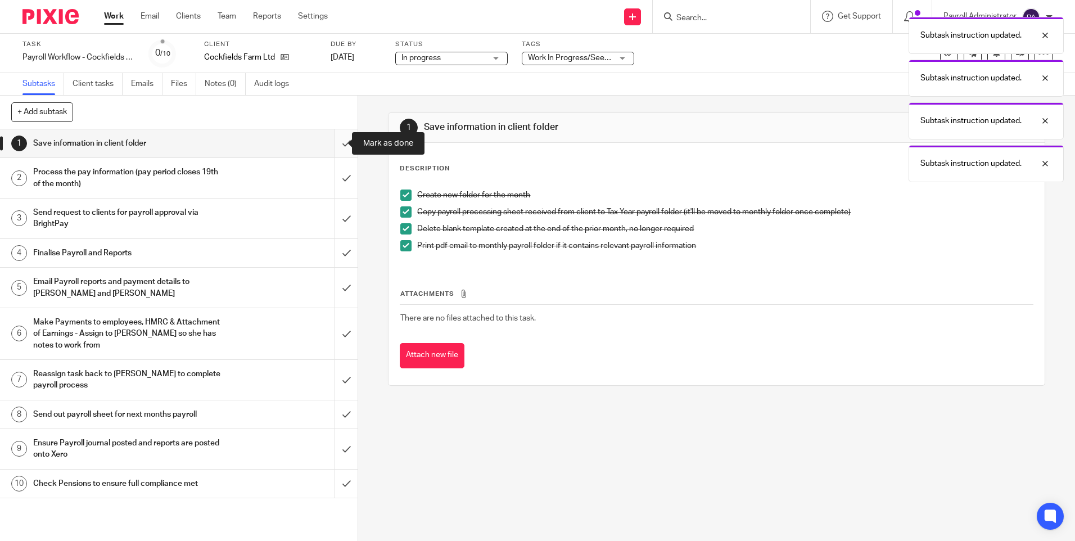
click at [335, 149] on input "submit" at bounding box center [179, 143] width 358 height 28
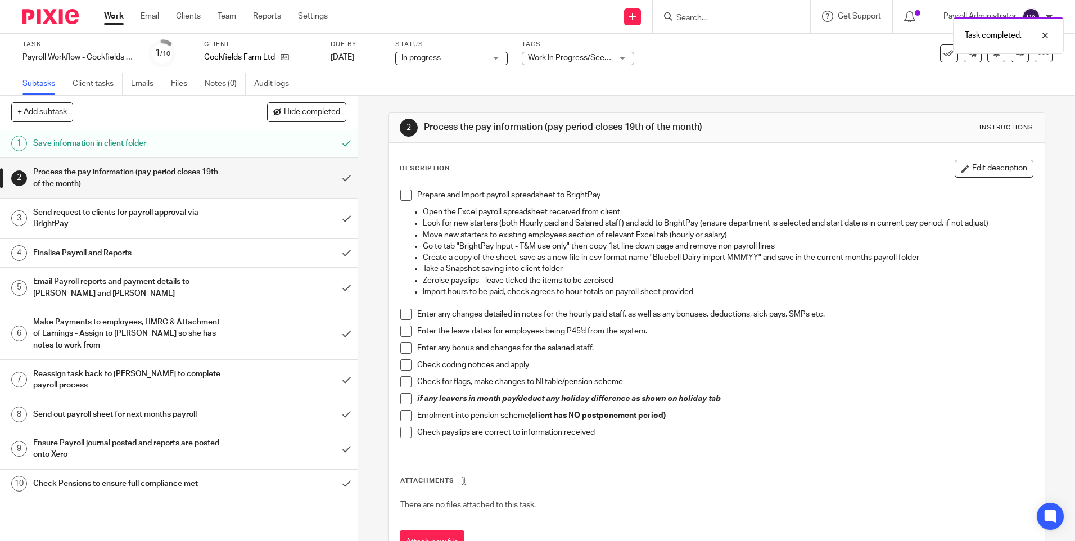
click at [400, 198] on span at bounding box center [405, 194] width 11 height 11
click at [401, 315] on span at bounding box center [405, 314] width 11 height 11
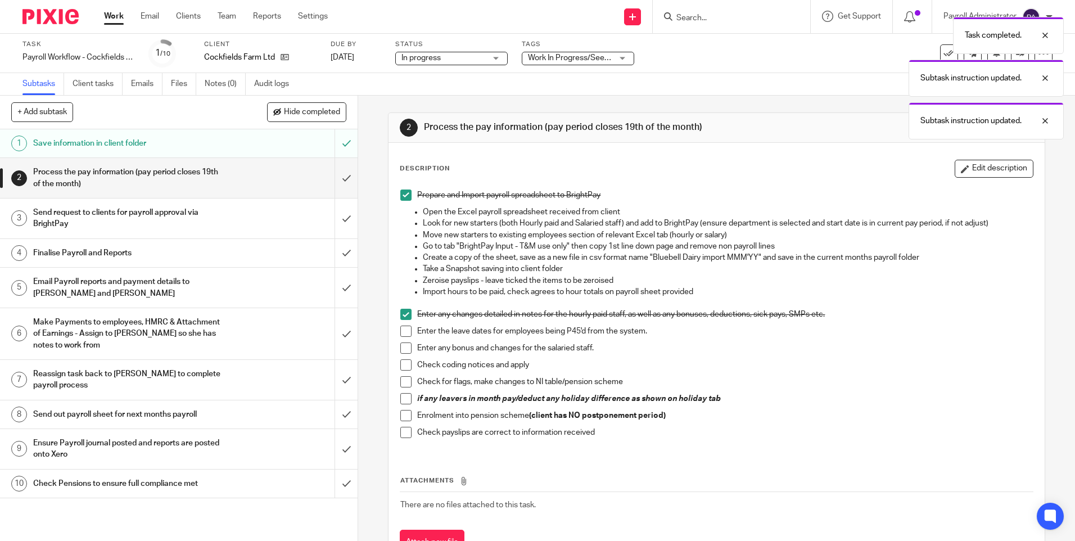
click at [400, 331] on span at bounding box center [405, 331] width 11 height 11
click at [403, 351] on span at bounding box center [405, 347] width 11 height 11
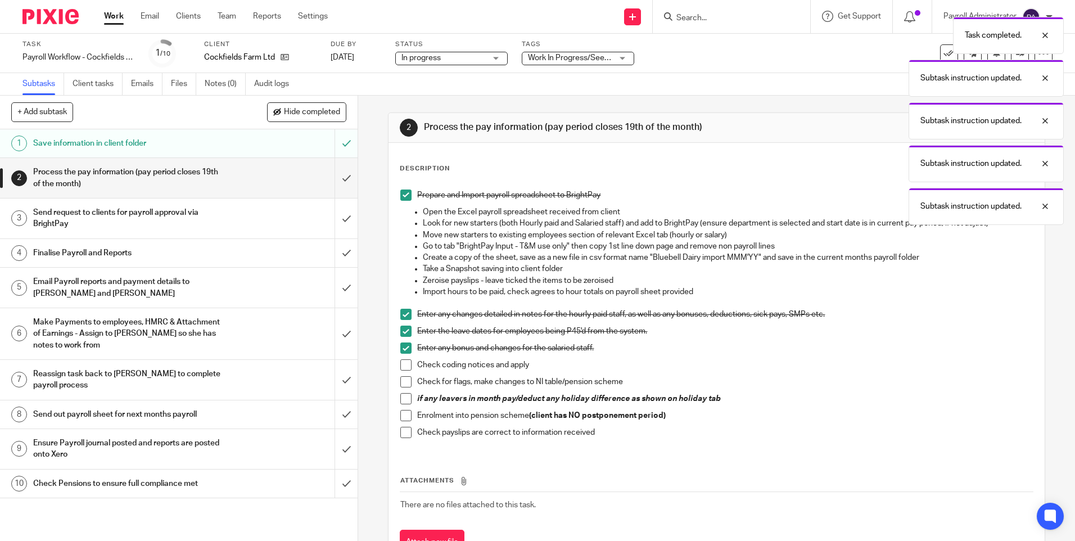
click at [404, 379] on span at bounding box center [405, 381] width 11 height 11
click at [400, 359] on span at bounding box center [405, 364] width 11 height 11
drag, startPoint x: 405, startPoint y: 397, endPoint x: 407, endPoint y: 403, distance: 5.9
click at [405, 398] on span at bounding box center [405, 398] width 11 height 11
drag, startPoint x: 406, startPoint y: 414, endPoint x: 405, endPoint y: 422, distance: 8.0
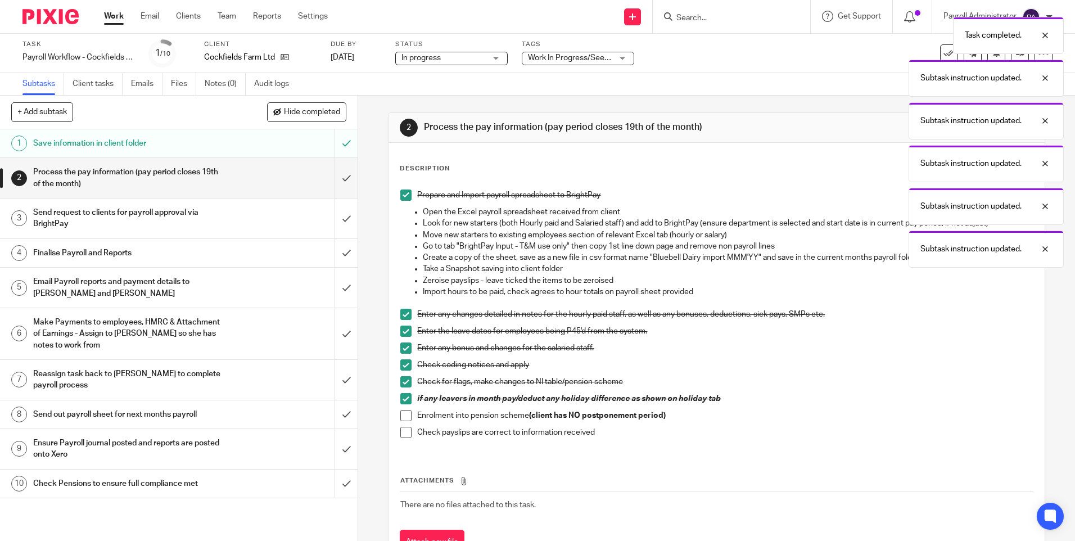
click at [406, 415] on span at bounding box center [405, 415] width 11 height 11
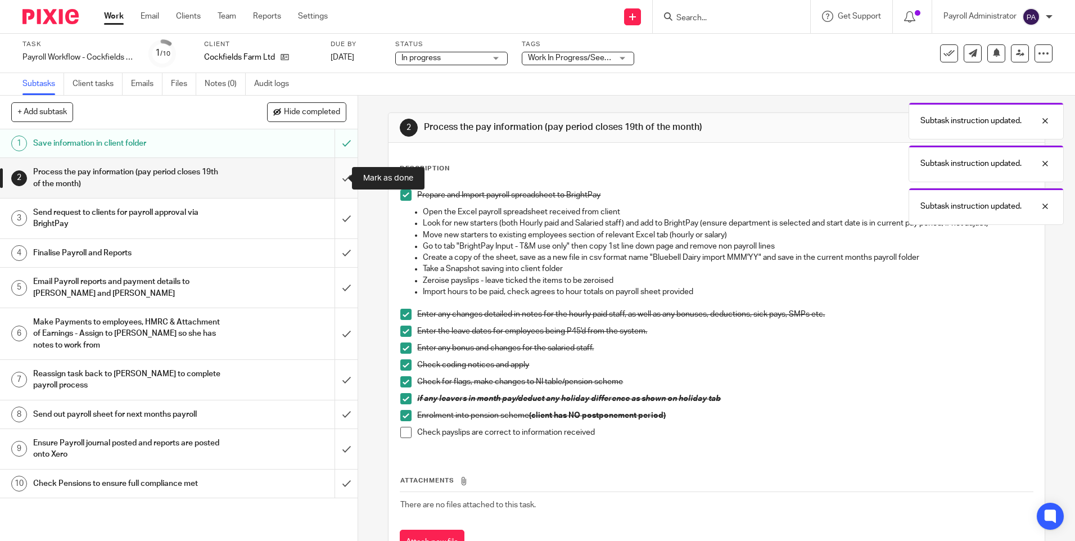
click at [336, 177] on input "submit" at bounding box center [179, 178] width 358 height 40
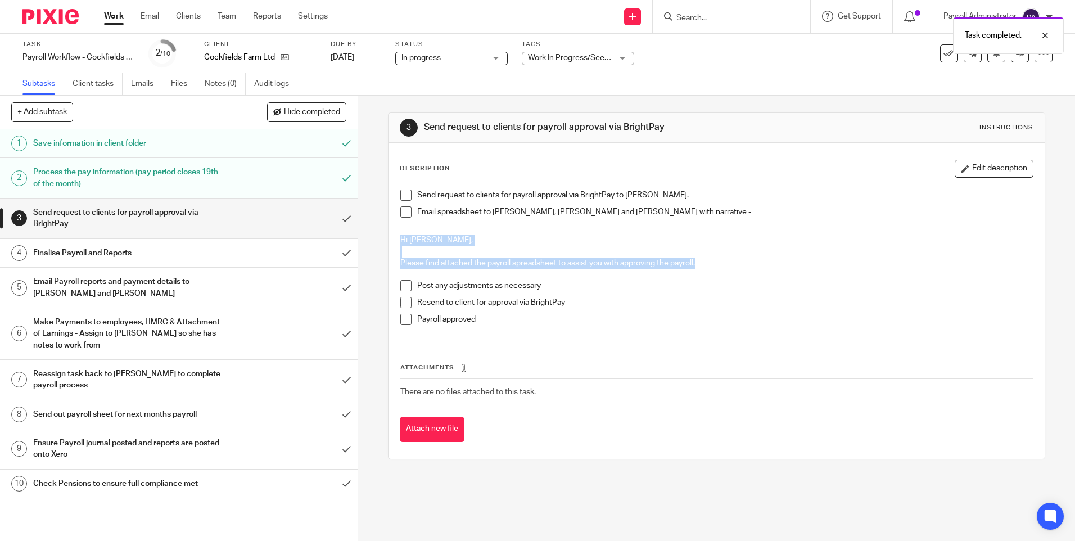
drag, startPoint x: 698, startPoint y: 262, endPoint x: 393, endPoint y: 239, distance: 305.6
click at [395, 239] on div "Send request to clients for payroll approval via BrightPay to [PERSON_NAME]. Em…" at bounding box center [716, 261] width 643 height 155
copy div "Hi [PERSON_NAME], Please find attached the payroll spreadsheet to assist you wi…"
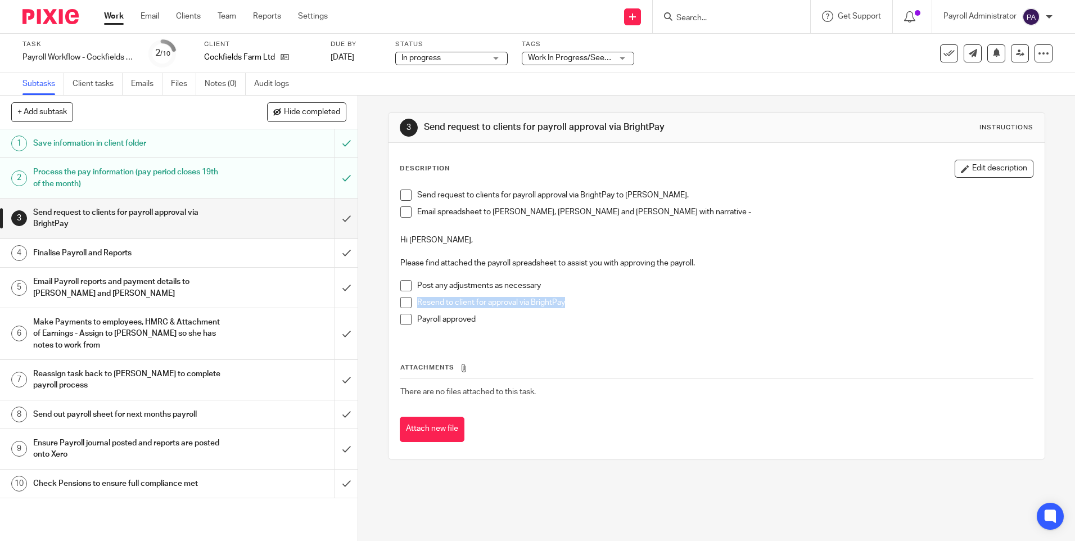
click at [400, 197] on span at bounding box center [405, 194] width 11 height 11
click at [405, 214] on span at bounding box center [405, 211] width 11 height 11
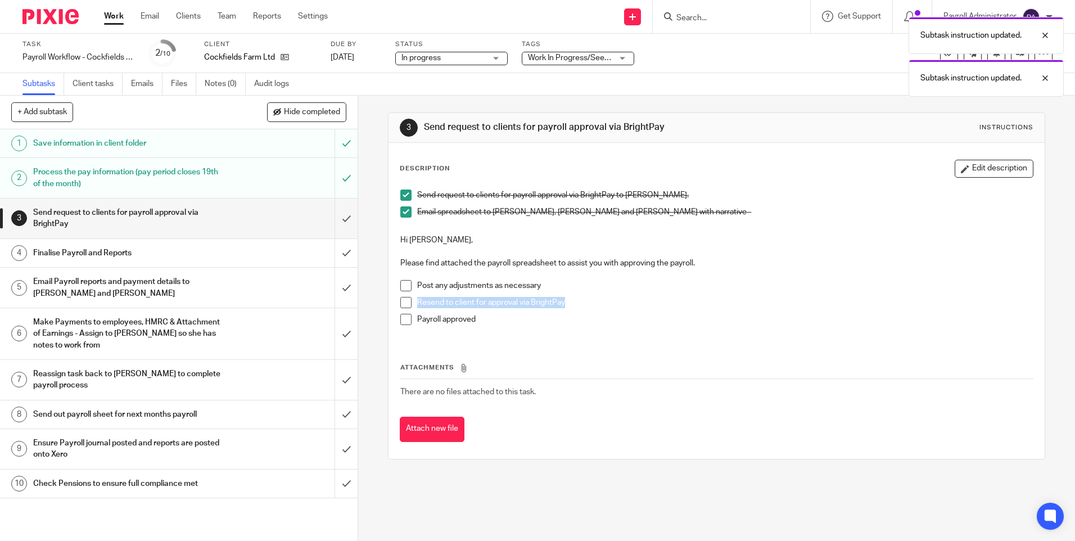
click at [112, 19] on link "Work" at bounding box center [114, 16] width 20 height 11
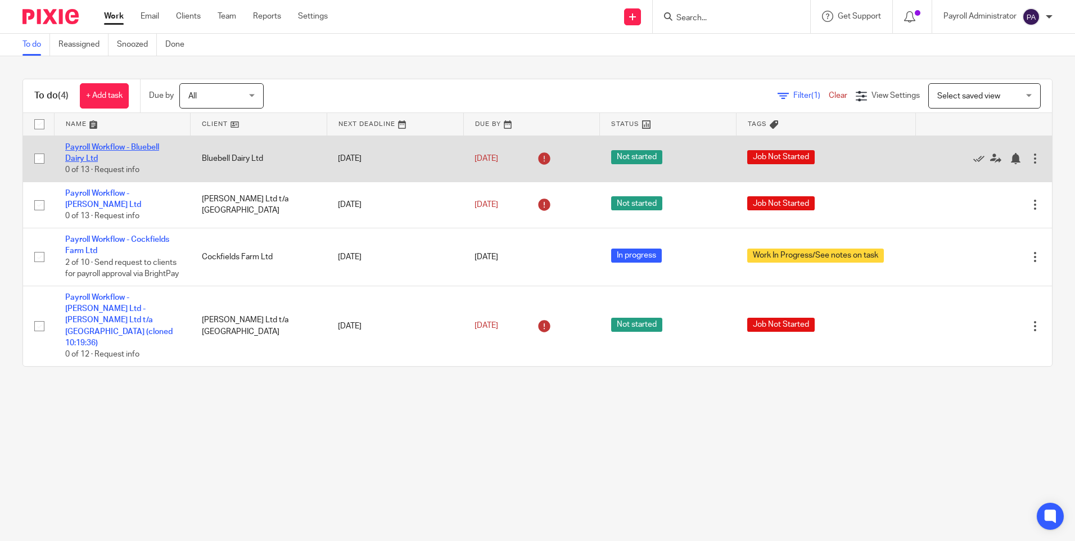
click at [112, 145] on link "Payroll Workflow - Bluebell Dairy Ltd" at bounding box center [112, 152] width 94 height 19
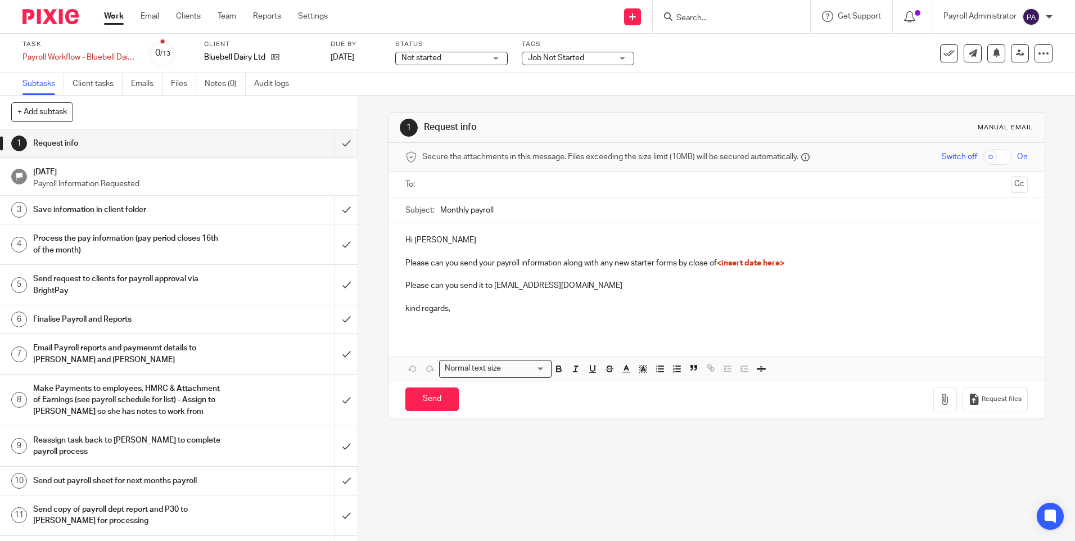
click at [440, 56] on span "Not started" at bounding box center [421, 58] width 40 height 8
click at [435, 100] on span "In progress" at bounding box center [422, 99] width 39 height 8
click at [591, 58] on span "Job Not Started" at bounding box center [570, 58] width 84 height 12
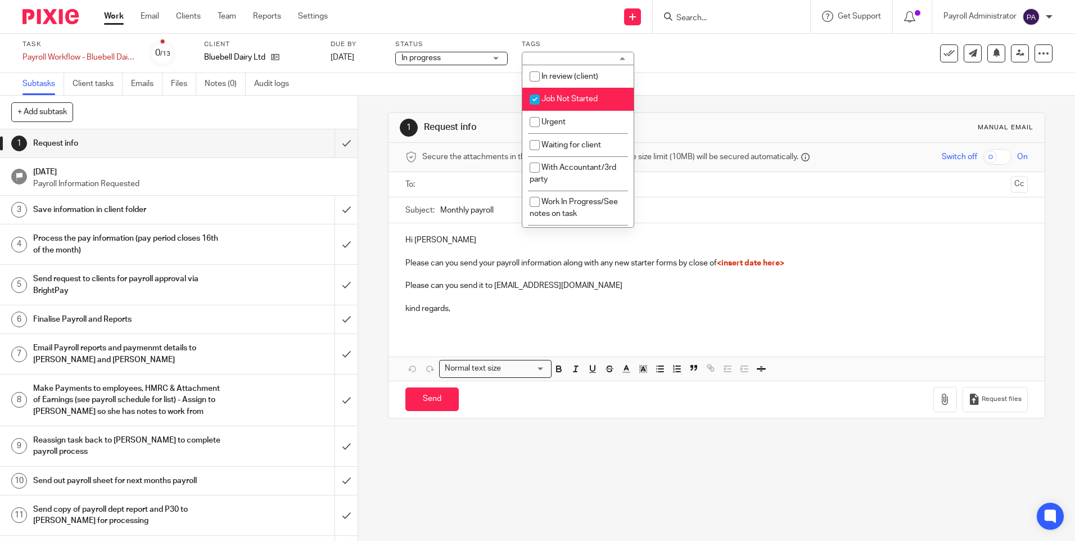
click at [584, 98] on span "Job Not Started" at bounding box center [569, 99] width 56 height 8
checkbox input "false"
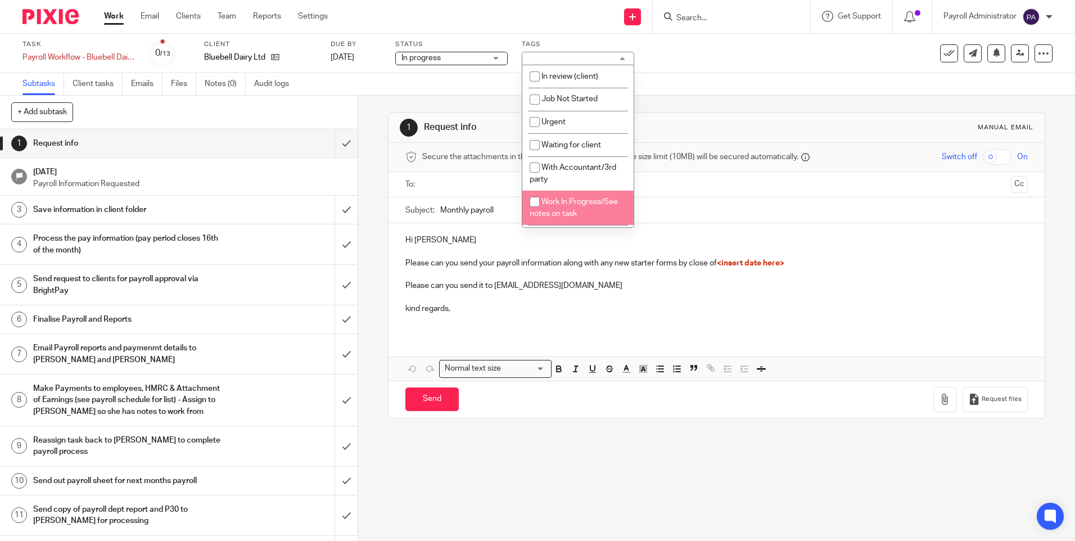
drag, startPoint x: 607, startPoint y: 213, endPoint x: 562, endPoint y: 209, distance: 45.1
click at [607, 214] on span "Work In Progress/See notes on task" at bounding box center [574, 208] width 88 height 20
checkbox input "true"
click at [371, 225] on div "1 Request info Manual email Secure the attachments in this message. Files excee…" at bounding box center [716, 318] width 717 height 445
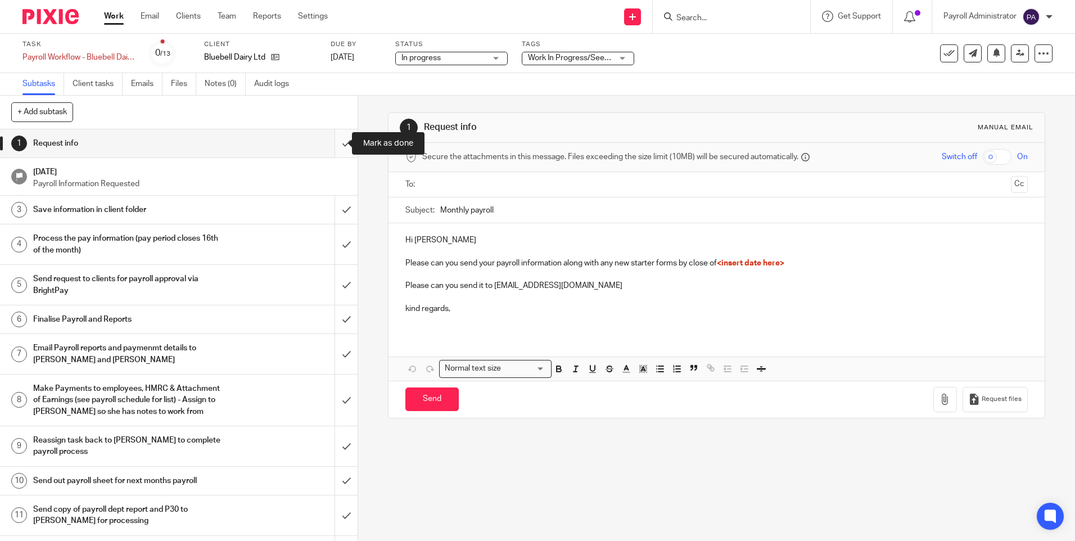
click at [335, 147] on input "submit" at bounding box center [179, 143] width 358 height 28
